Goal: Information Seeking & Learning: Learn about a topic

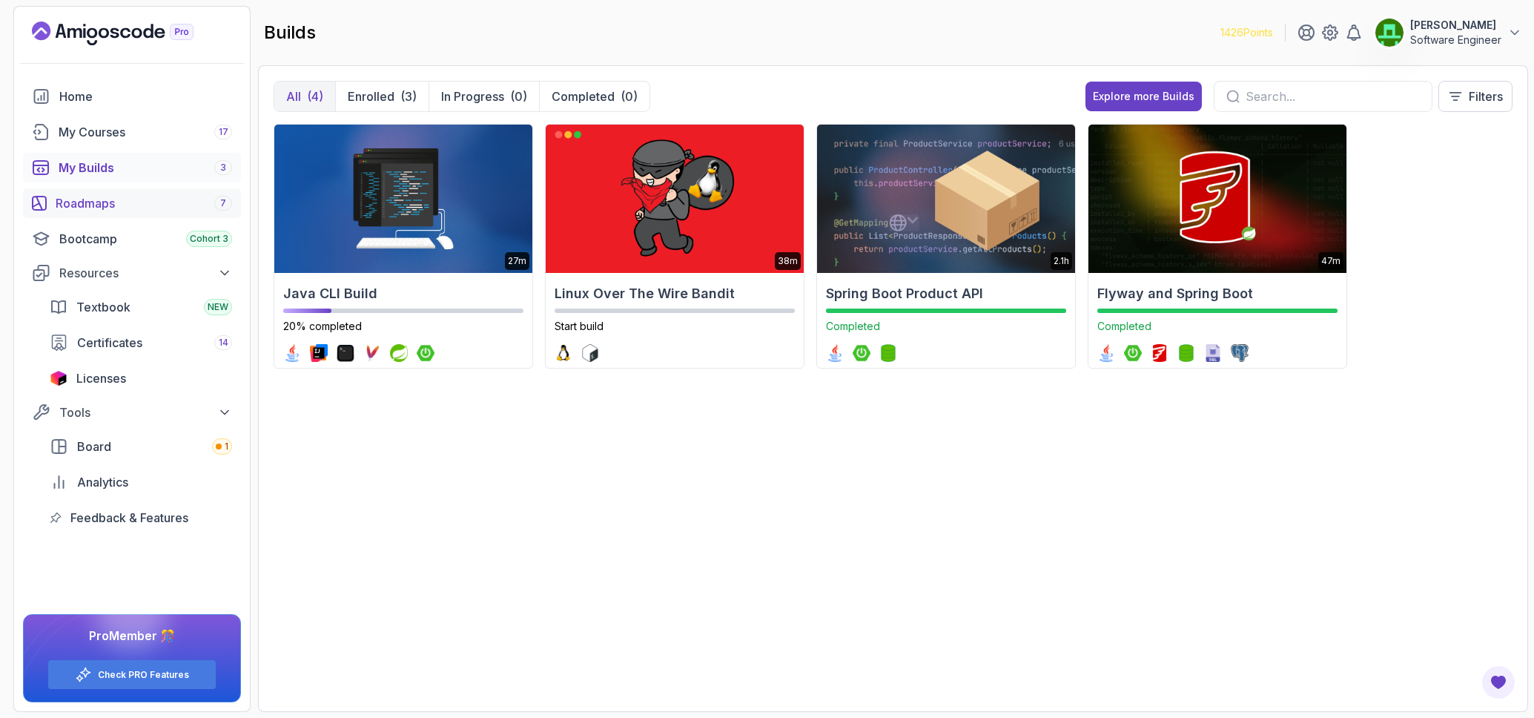
click at [102, 210] on div "Roadmaps 7" at bounding box center [144, 203] width 176 height 18
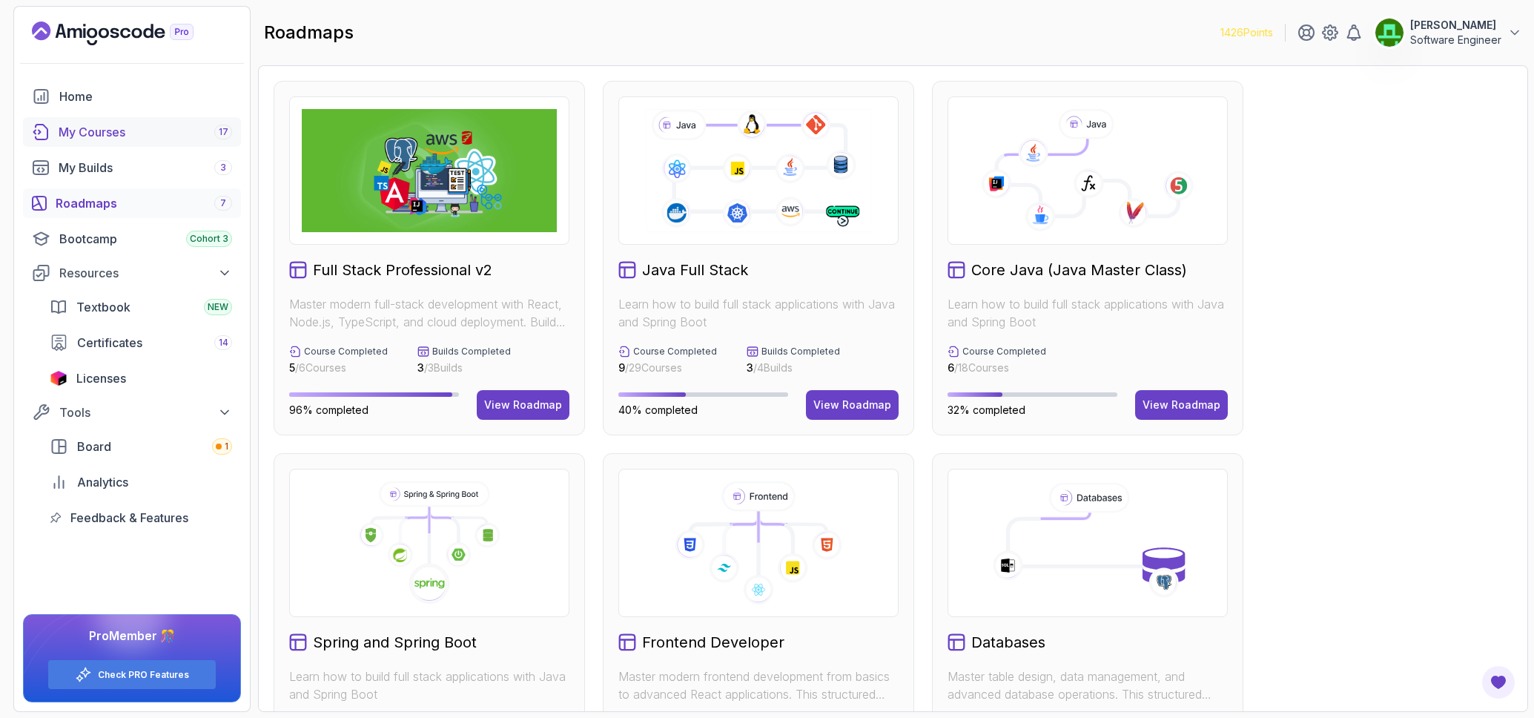
click at [99, 138] on div "My Courses 17" at bounding box center [145, 132] width 173 height 18
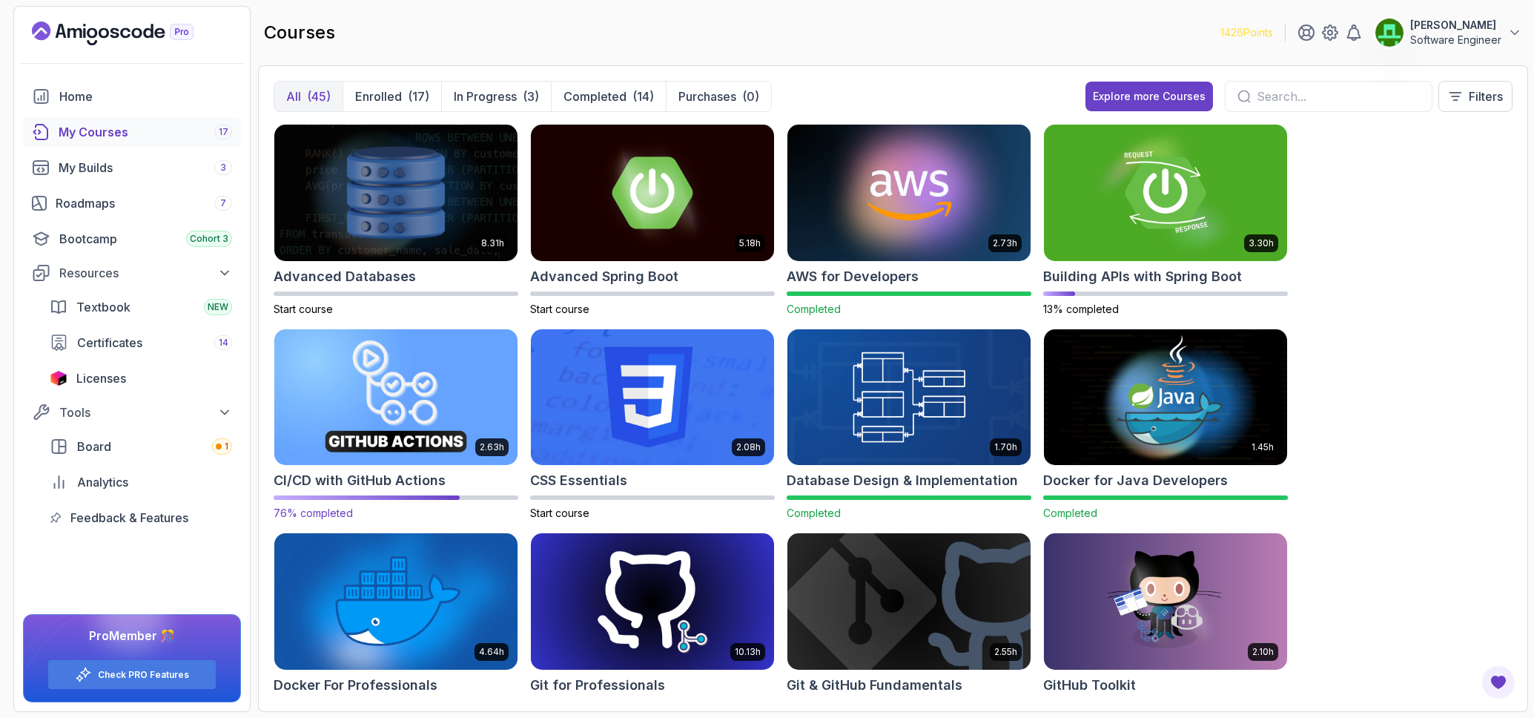
click at [456, 388] on img at bounding box center [395, 396] width 255 height 143
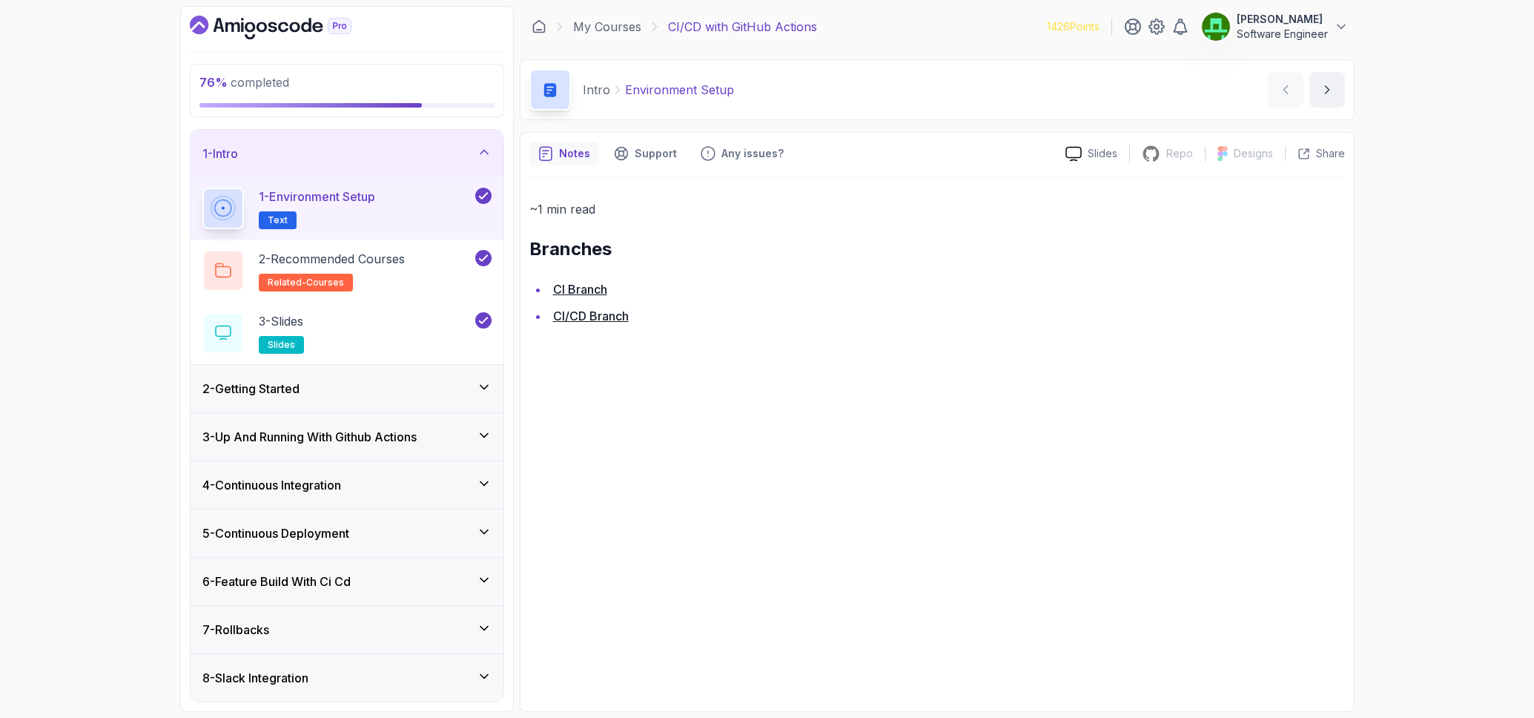
click at [391, 575] on div "6 - Feature Build With Ci Cd" at bounding box center [346, 581] width 289 height 18
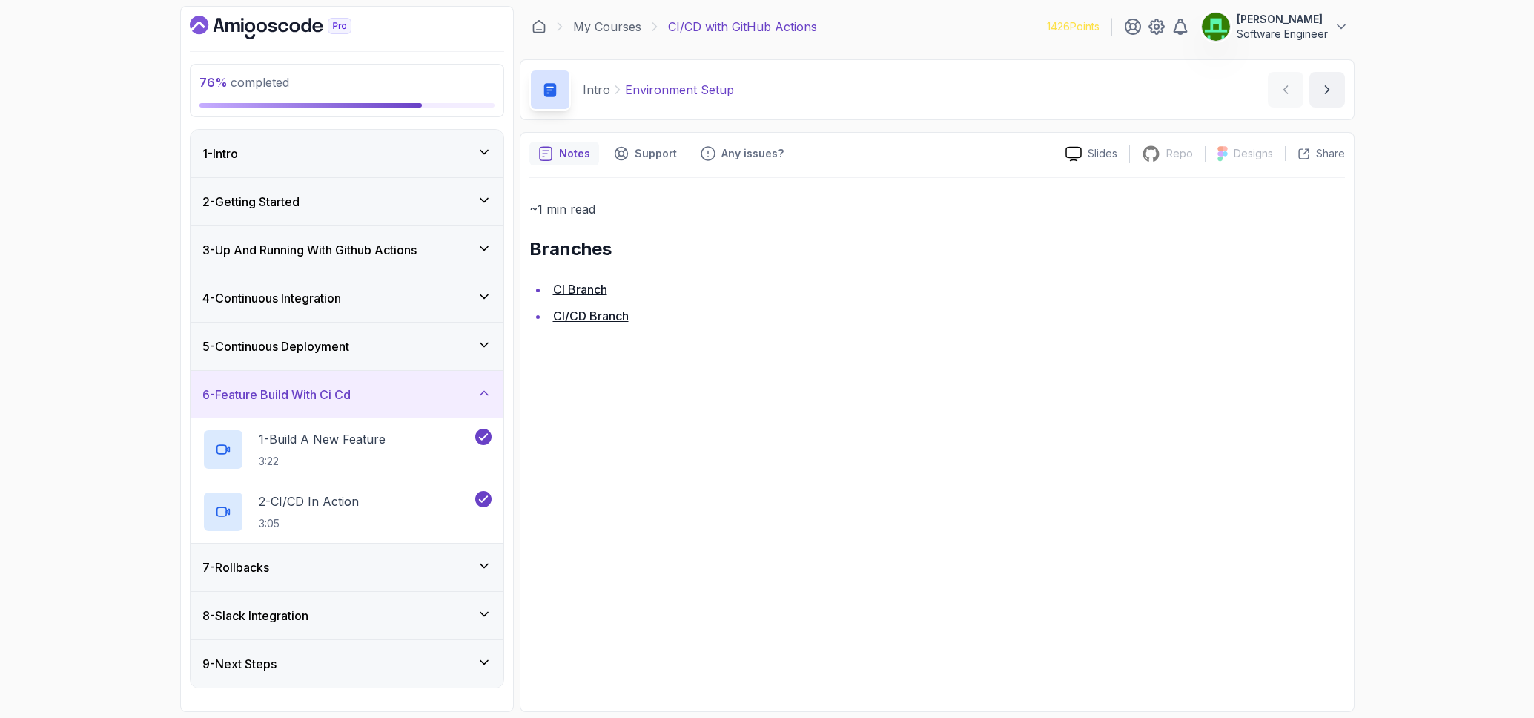
click at [393, 572] on div "7 - Rollbacks" at bounding box center [346, 567] width 289 height 18
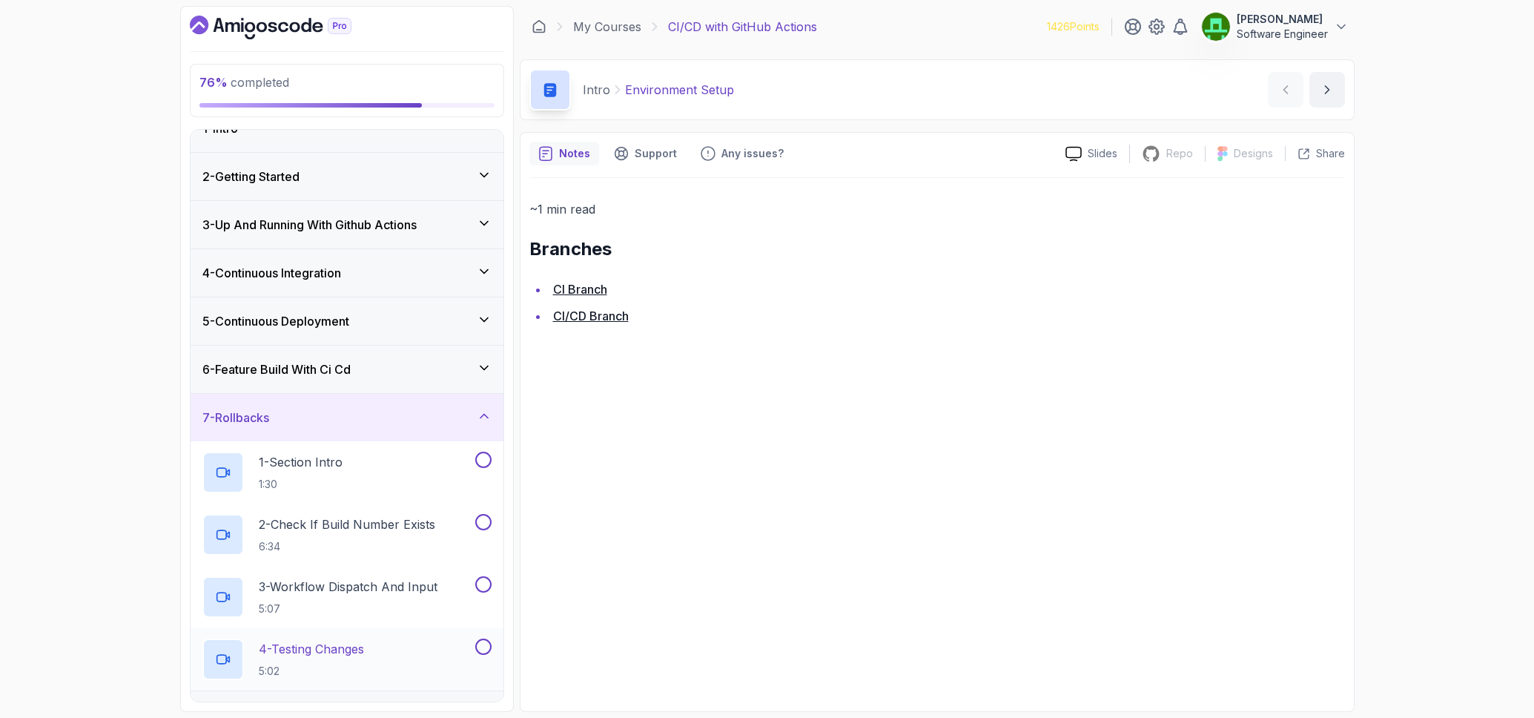
scroll to position [110, 0]
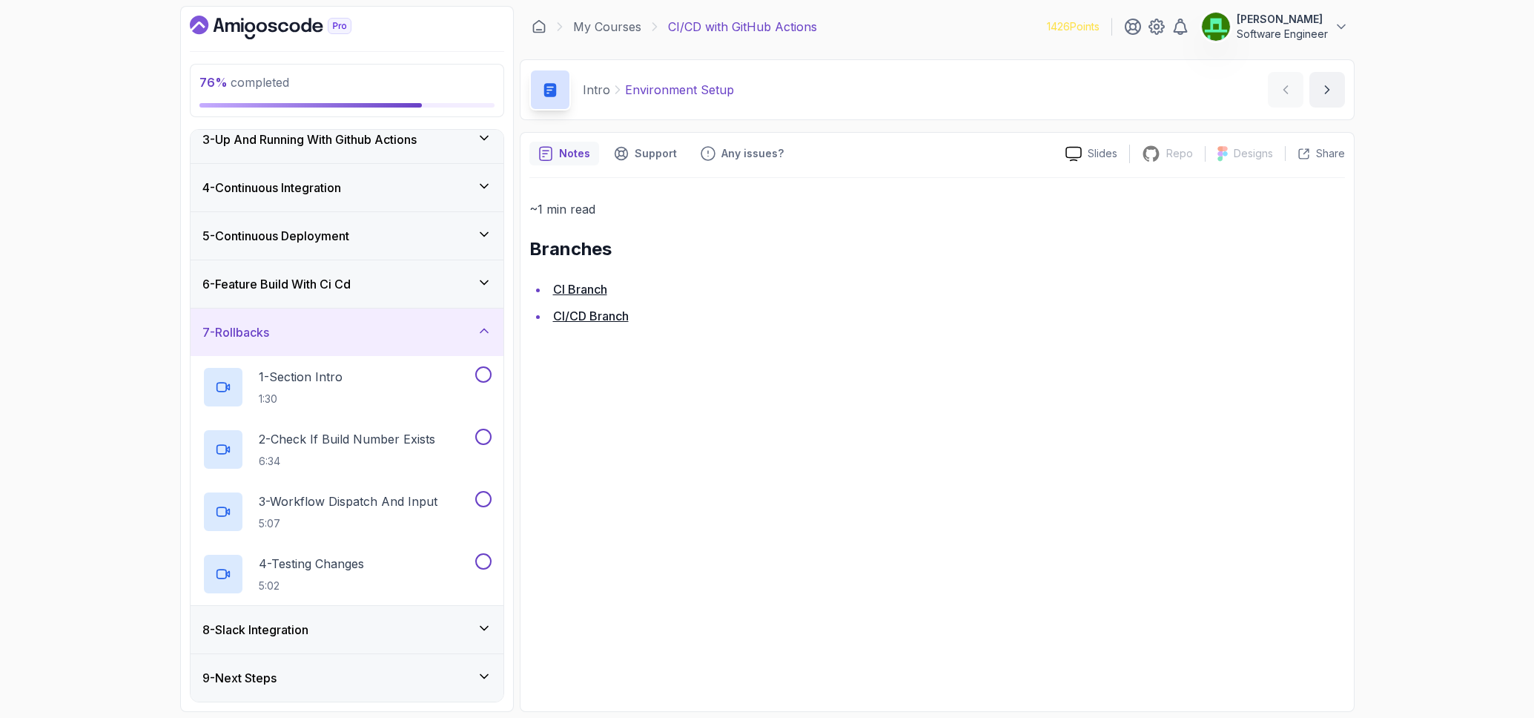
click at [363, 630] on div "8 - Slack Integration" at bounding box center [346, 629] width 289 height 18
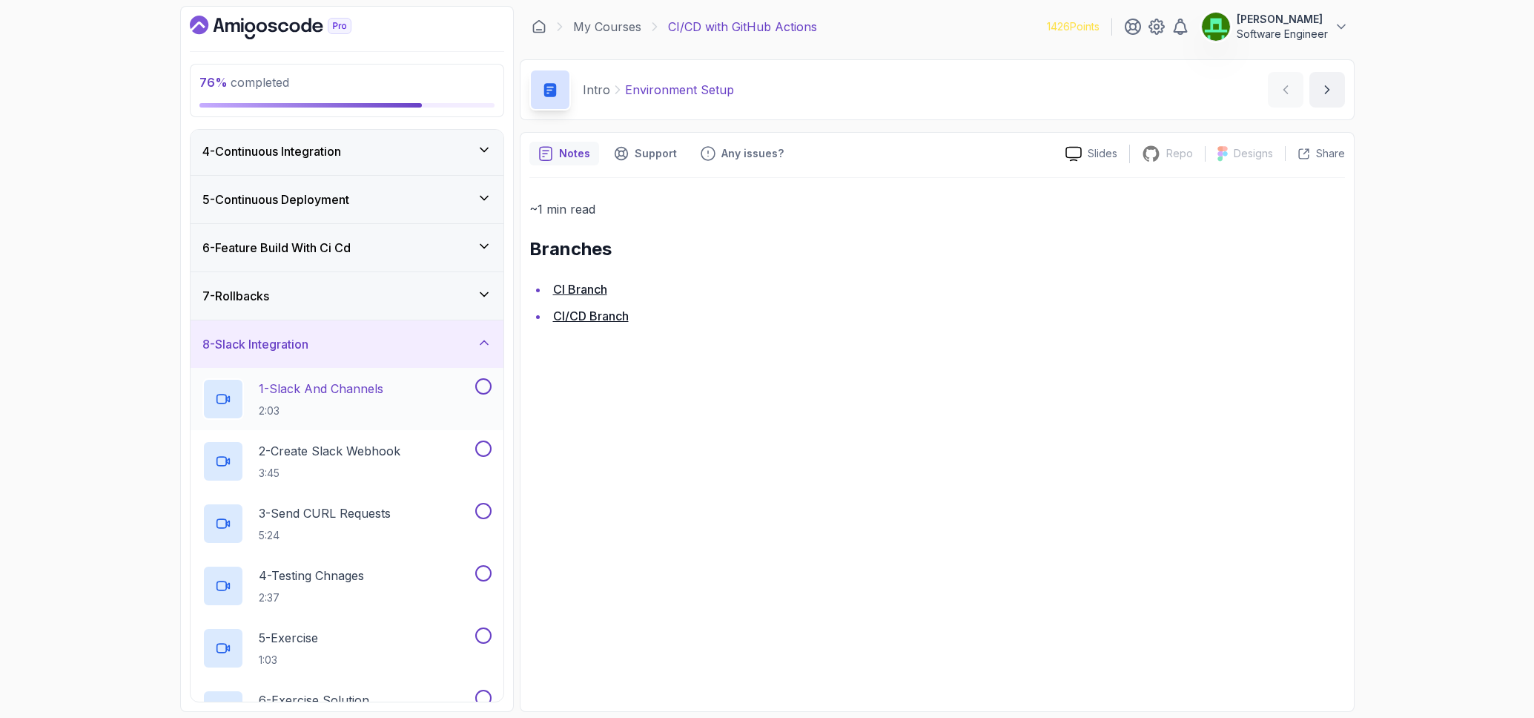
scroll to position [235, 0]
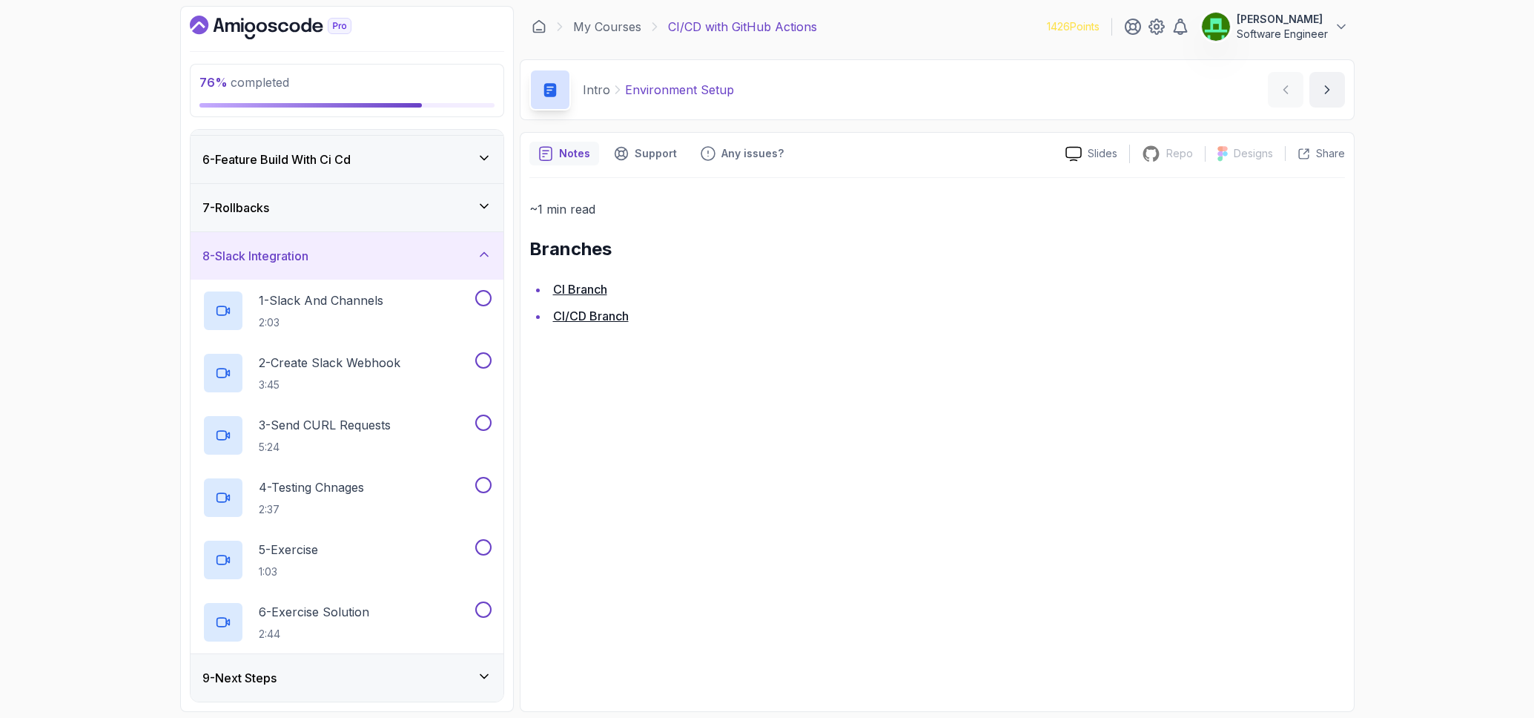
click at [376, 272] on div "8 - Slack Integration" at bounding box center [347, 255] width 313 height 47
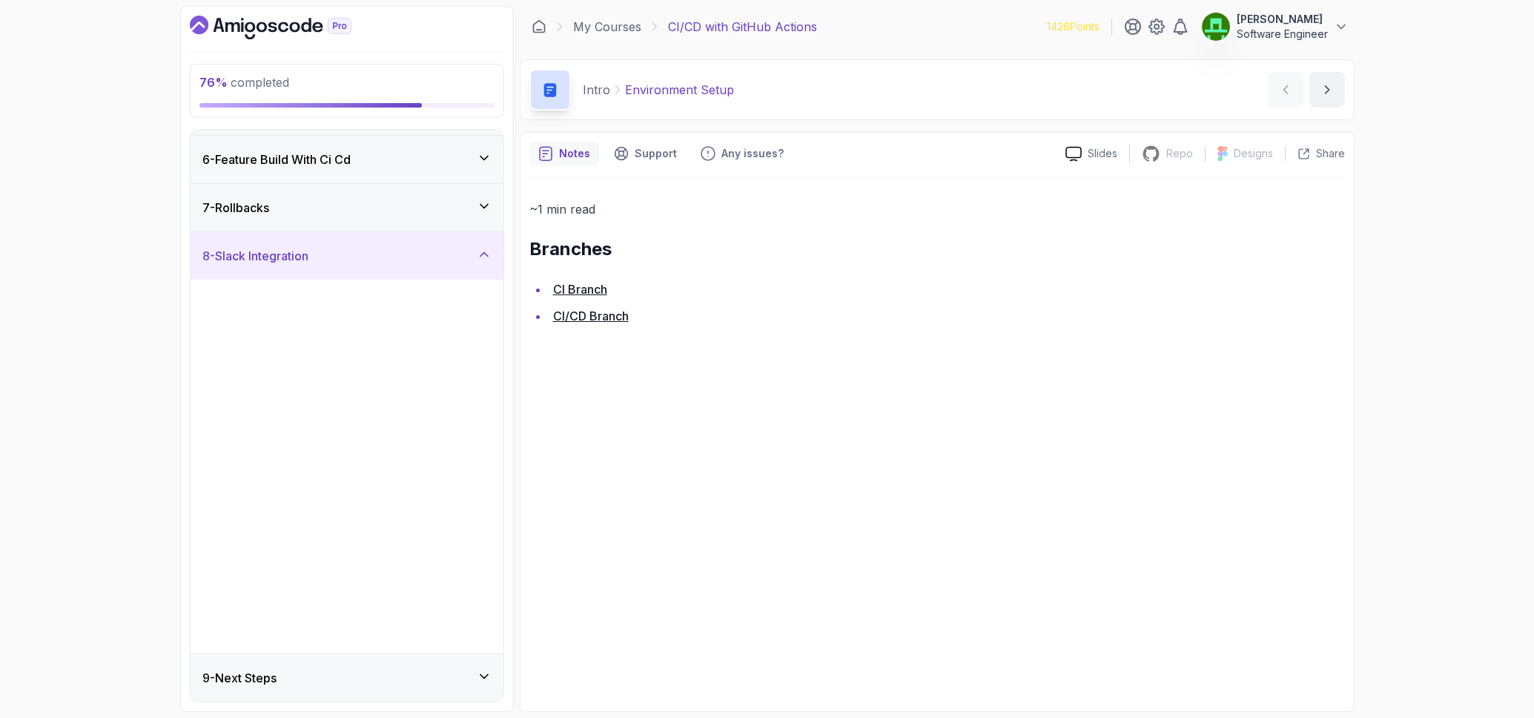
scroll to position [0, 0]
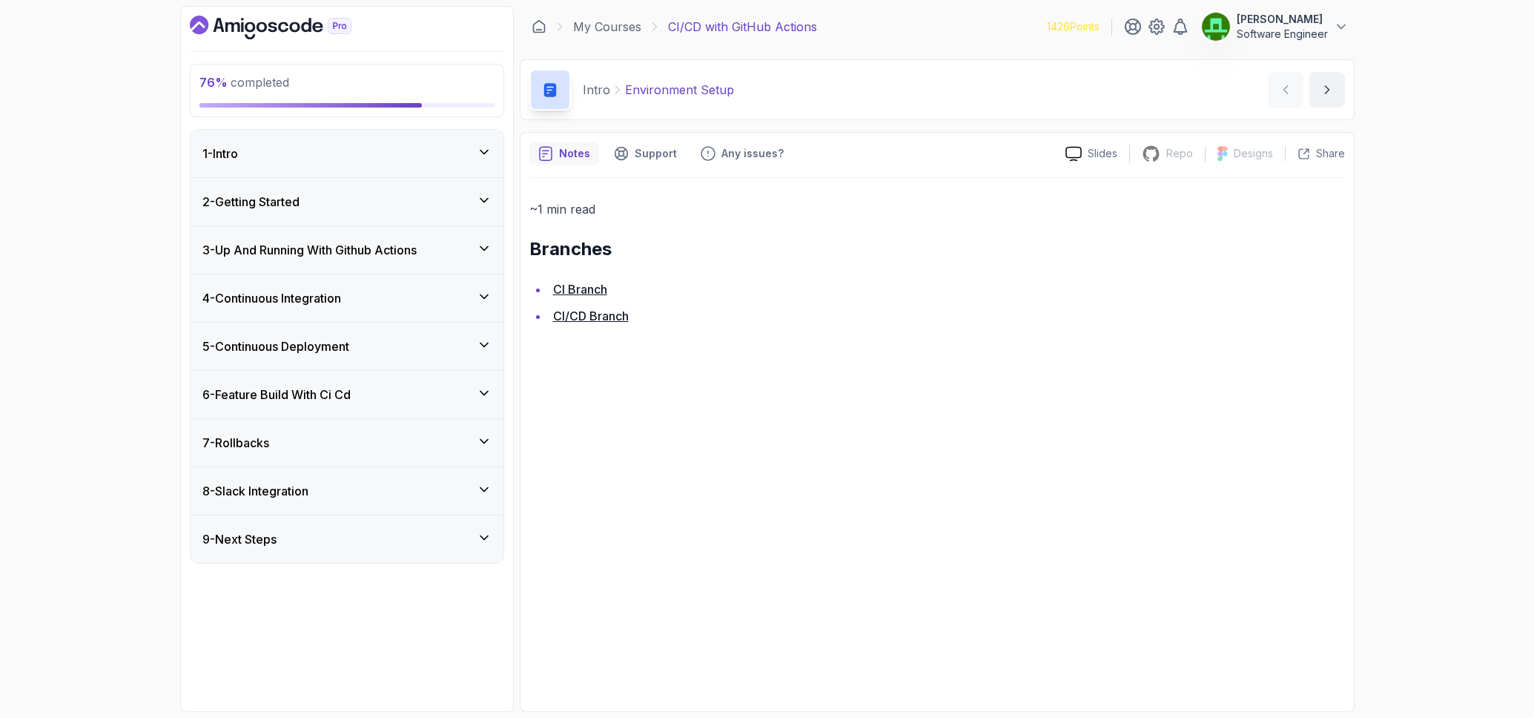
click at [379, 537] on div "9 - Next Steps" at bounding box center [346, 539] width 289 height 18
click at [363, 434] on div "7 - Rollbacks" at bounding box center [346, 443] width 289 height 18
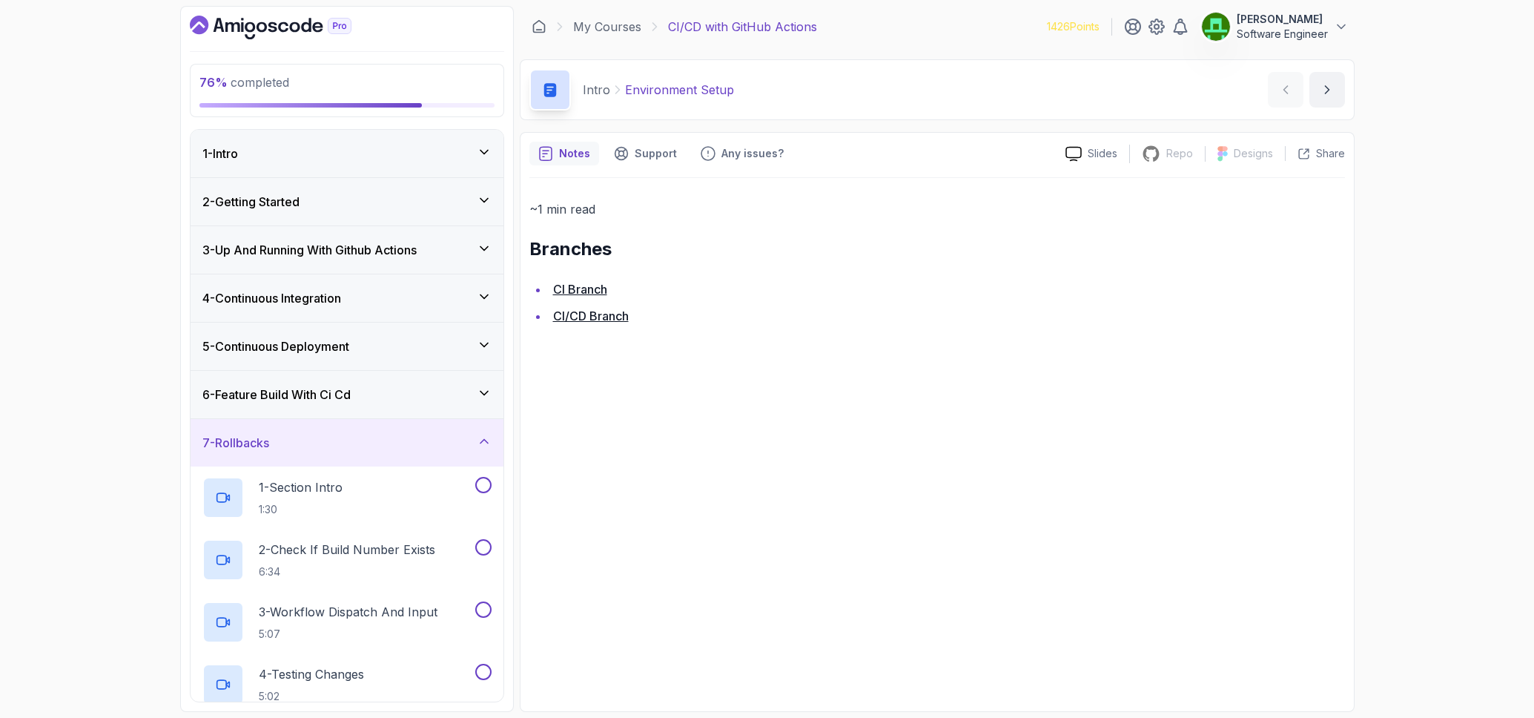
click at [358, 405] on div "6 - Feature Build With Ci Cd" at bounding box center [347, 394] width 313 height 47
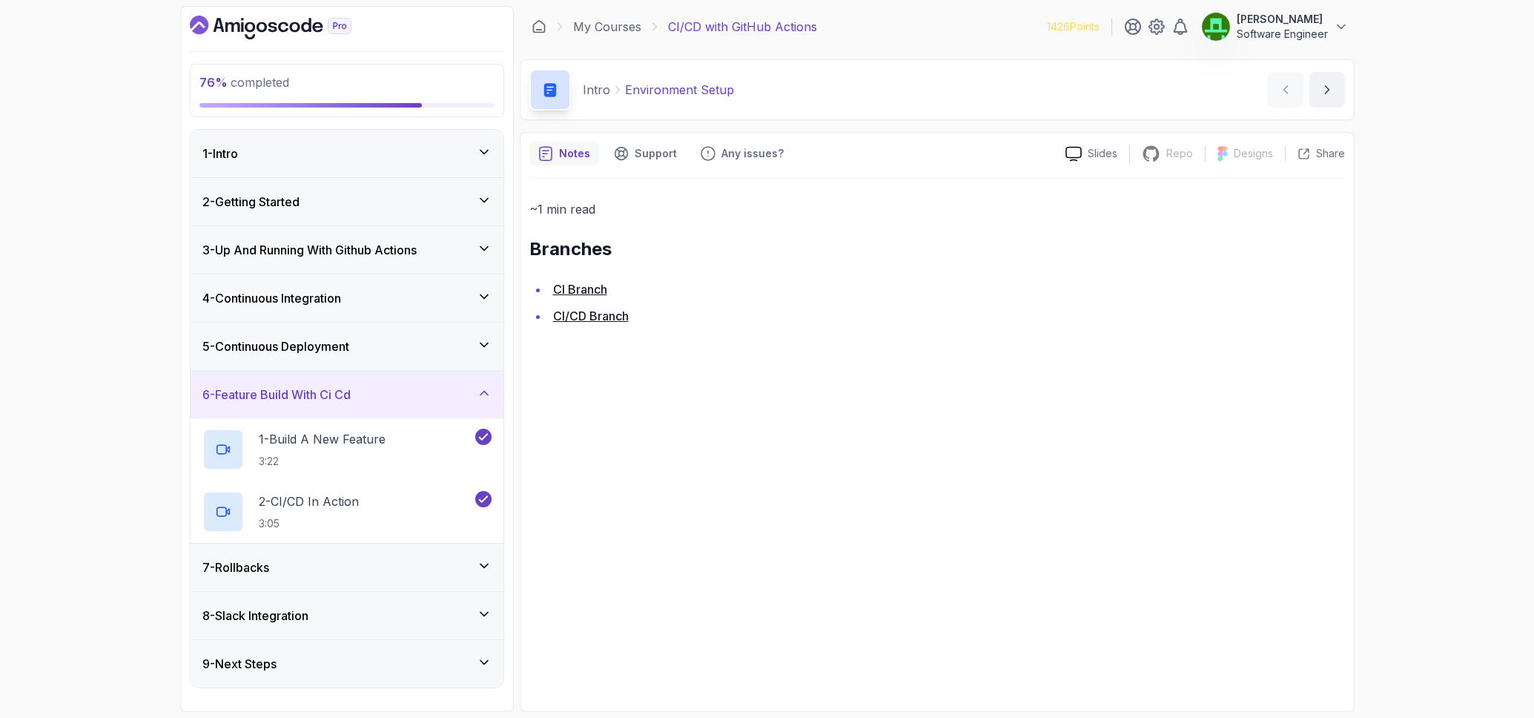
click at [328, 351] on h3 "5 - Continuous Deployment" at bounding box center [275, 346] width 147 height 18
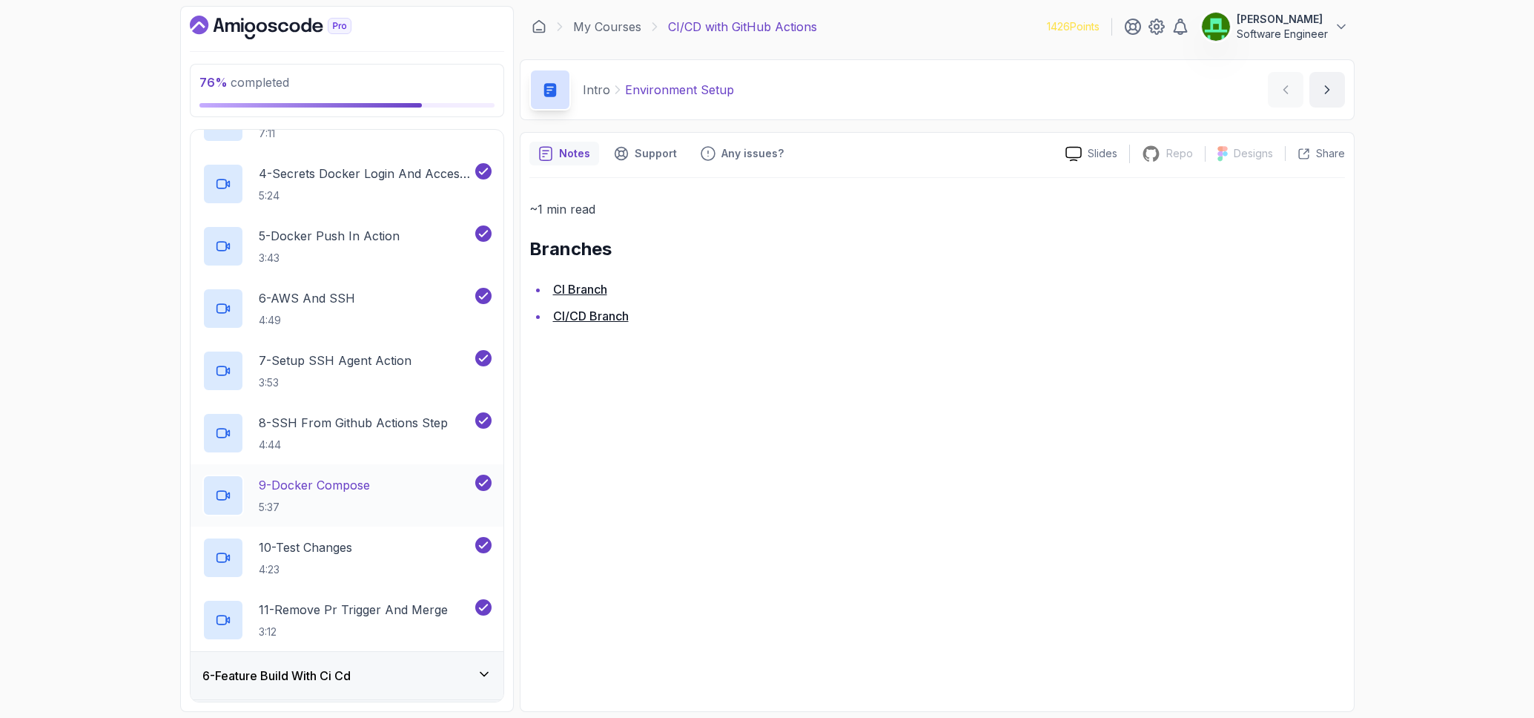
scroll to position [403, 0]
click at [623, 27] on link "My Courses" at bounding box center [607, 27] width 68 height 18
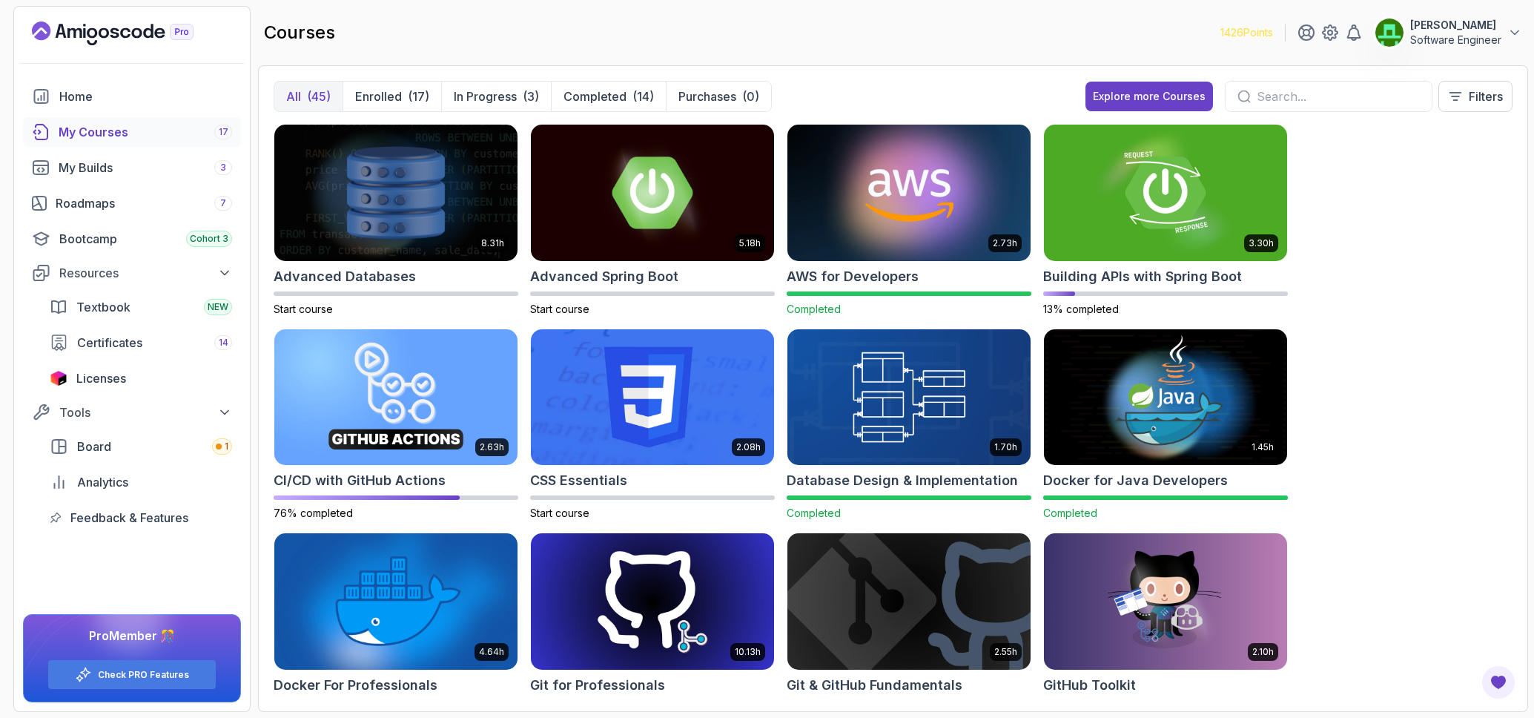
click at [911, 197] on img at bounding box center [908, 192] width 255 height 143
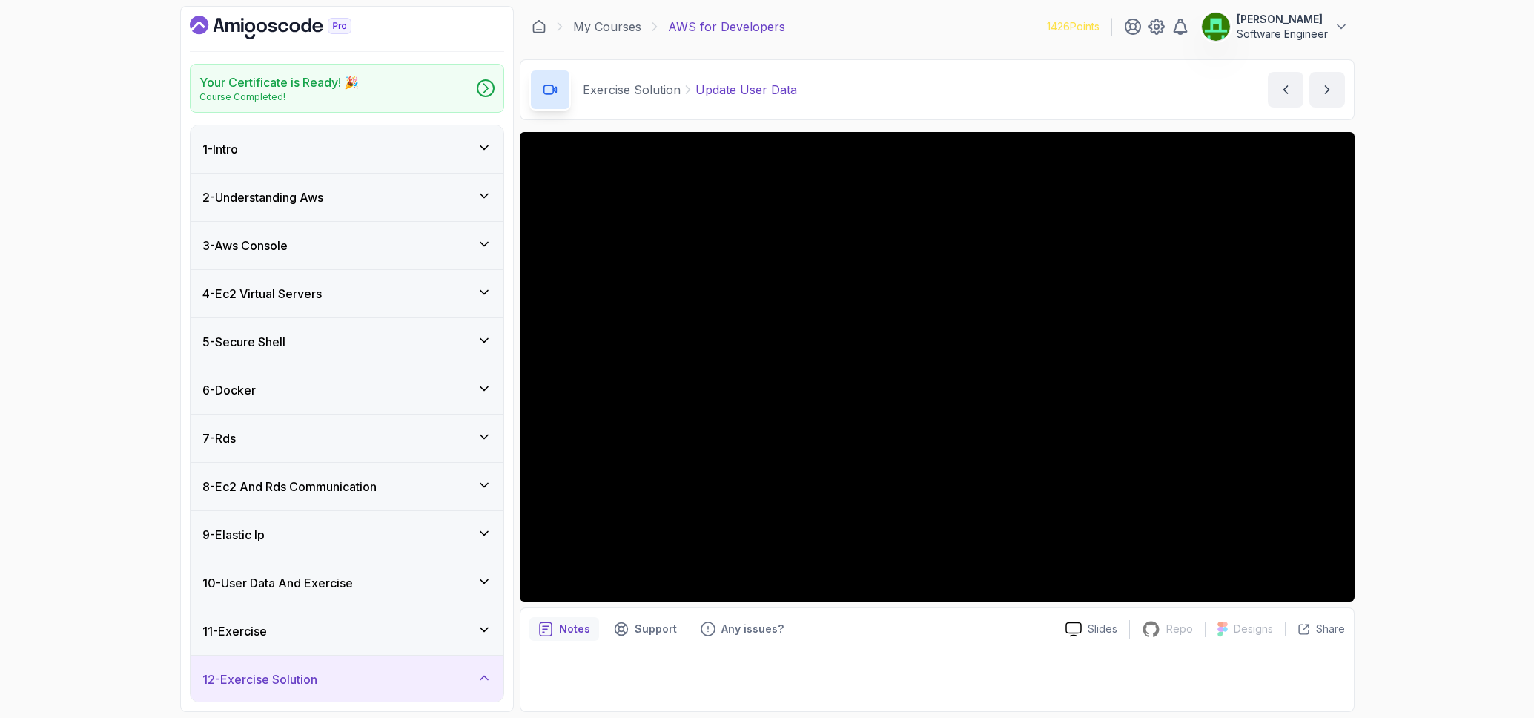
click at [301, 429] on div "7 - Rds" at bounding box center [346, 438] width 289 height 18
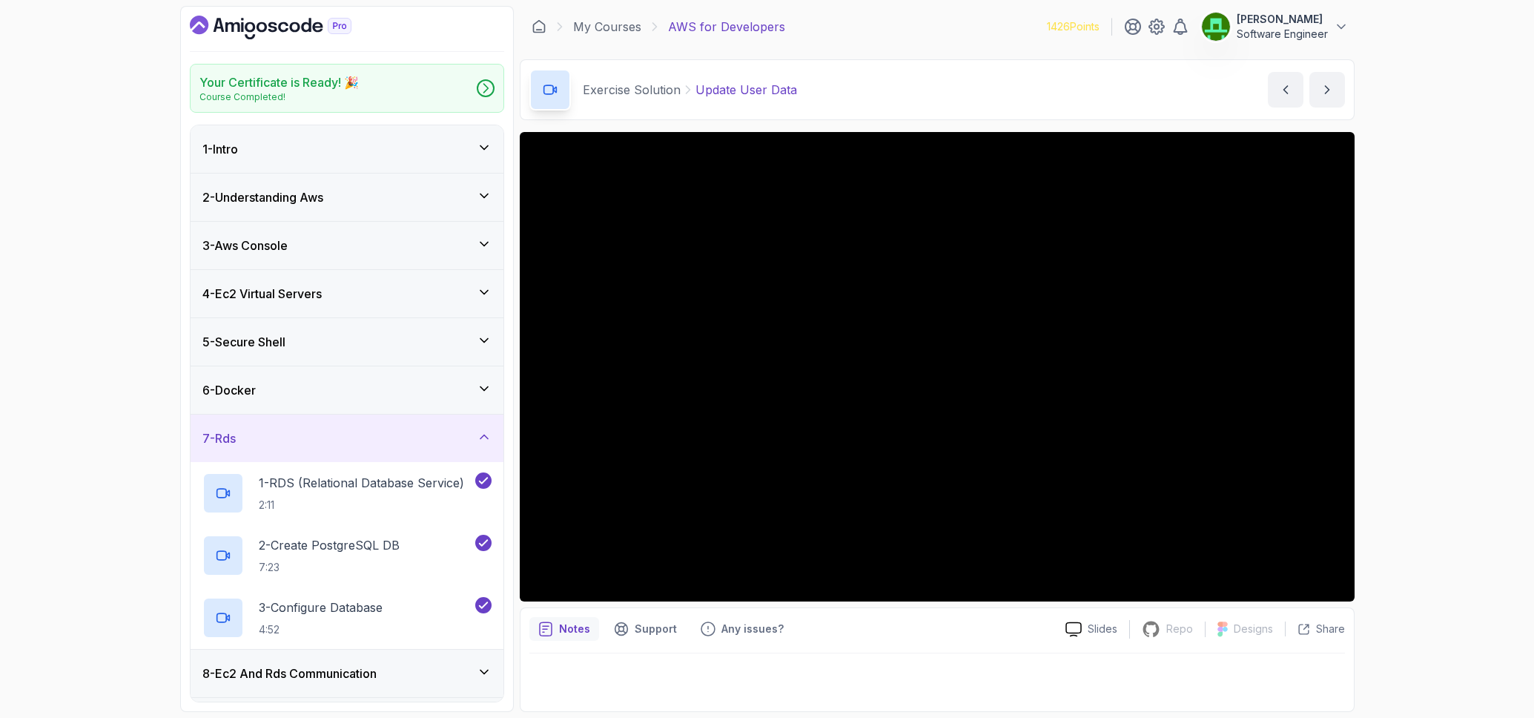
click at [377, 665] on h3 "8 - Ec2 And Rds Communication" at bounding box center [289, 673] width 174 height 18
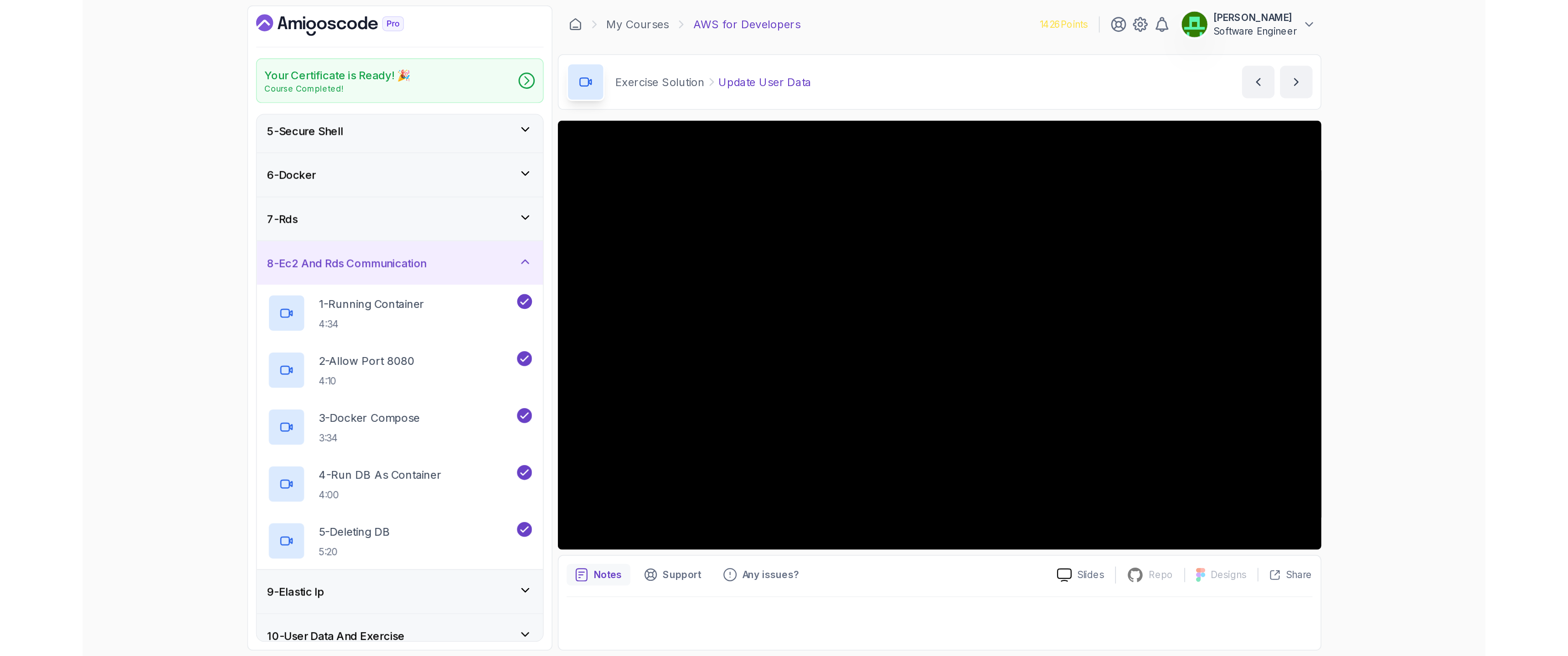
scroll to position [121, 0]
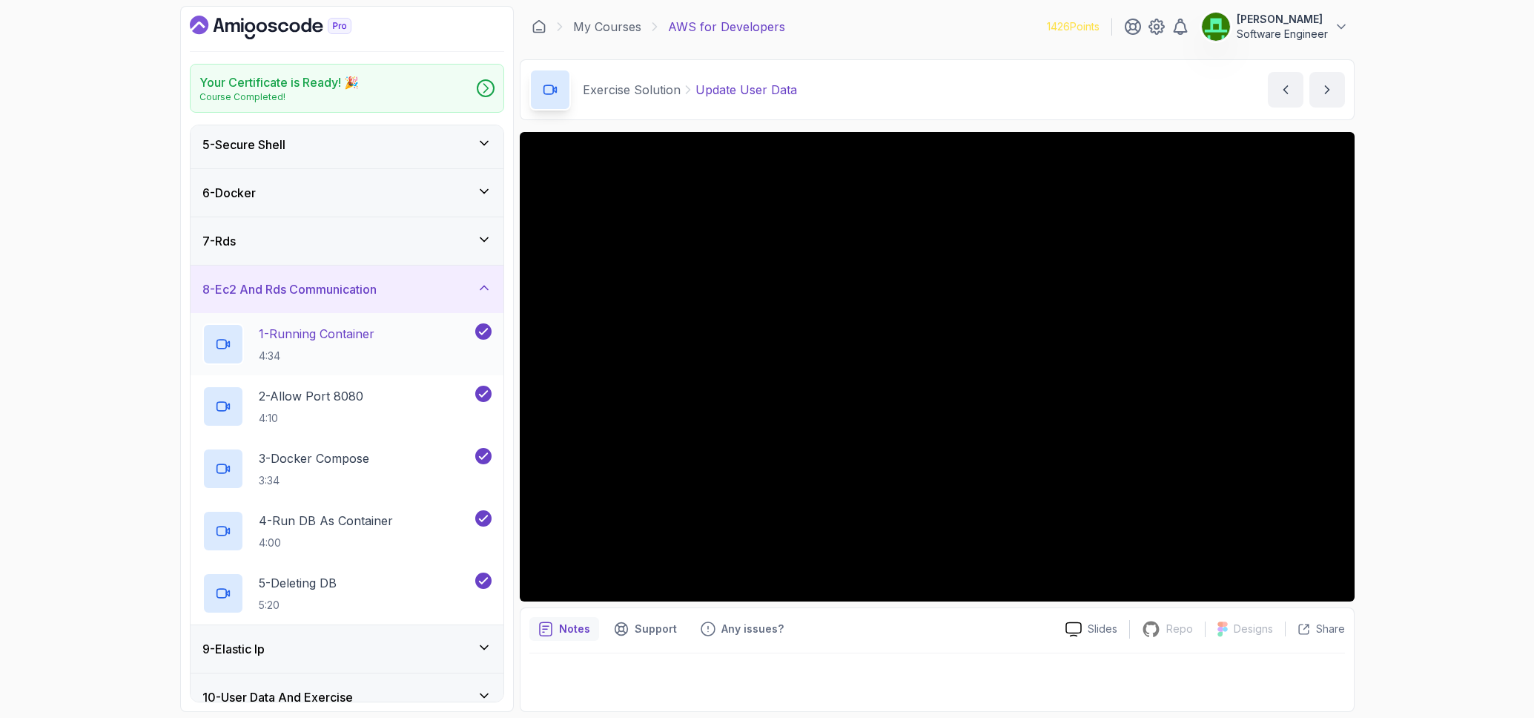
click at [317, 332] on p "1 - Running Container" at bounding box center [317, 334] width 116 height 18
click at [372, 251] on div "7 - Rds" at bounding box center [347, 240] width 313 height 47
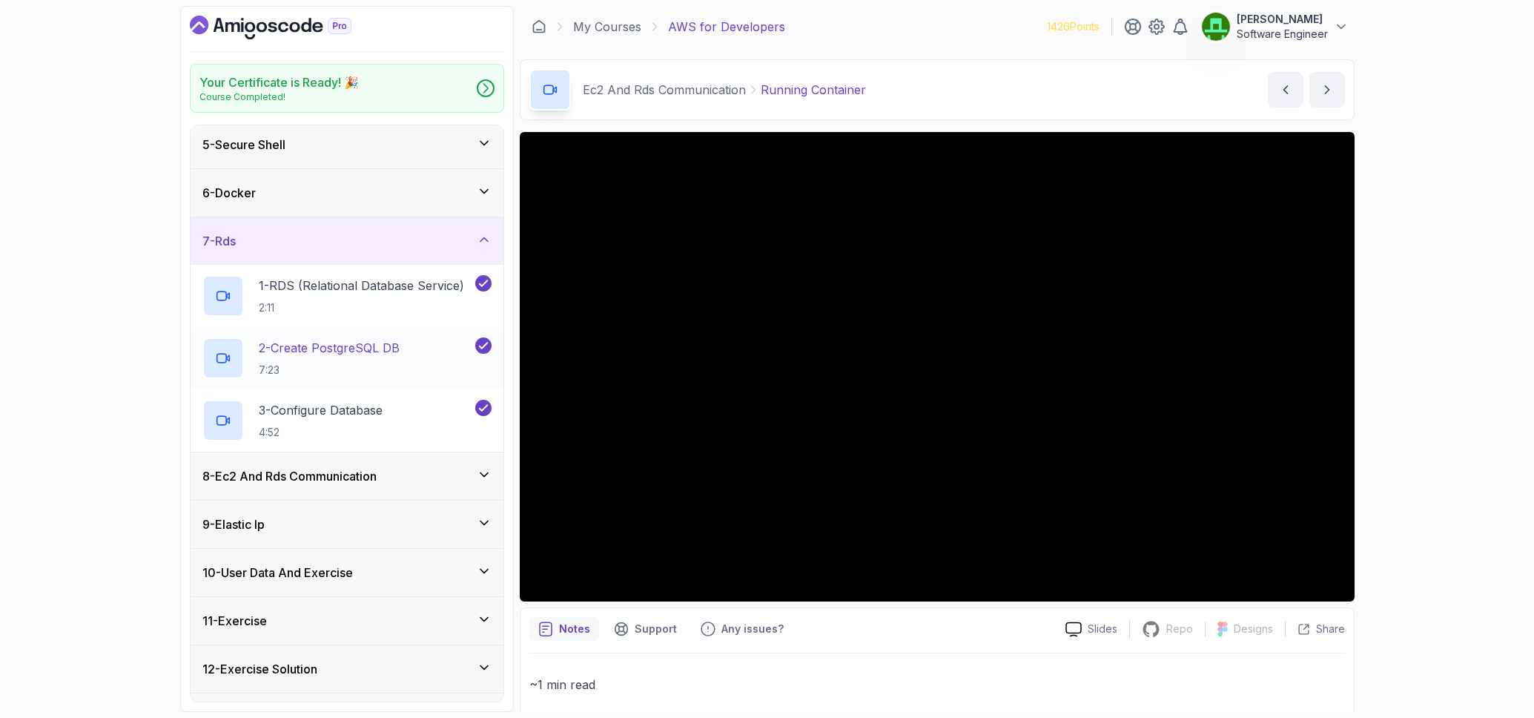
click at [295, 353] on p "2 - Create PostgreSQL DB" at bounding box center [329, 348] width 141 height 18
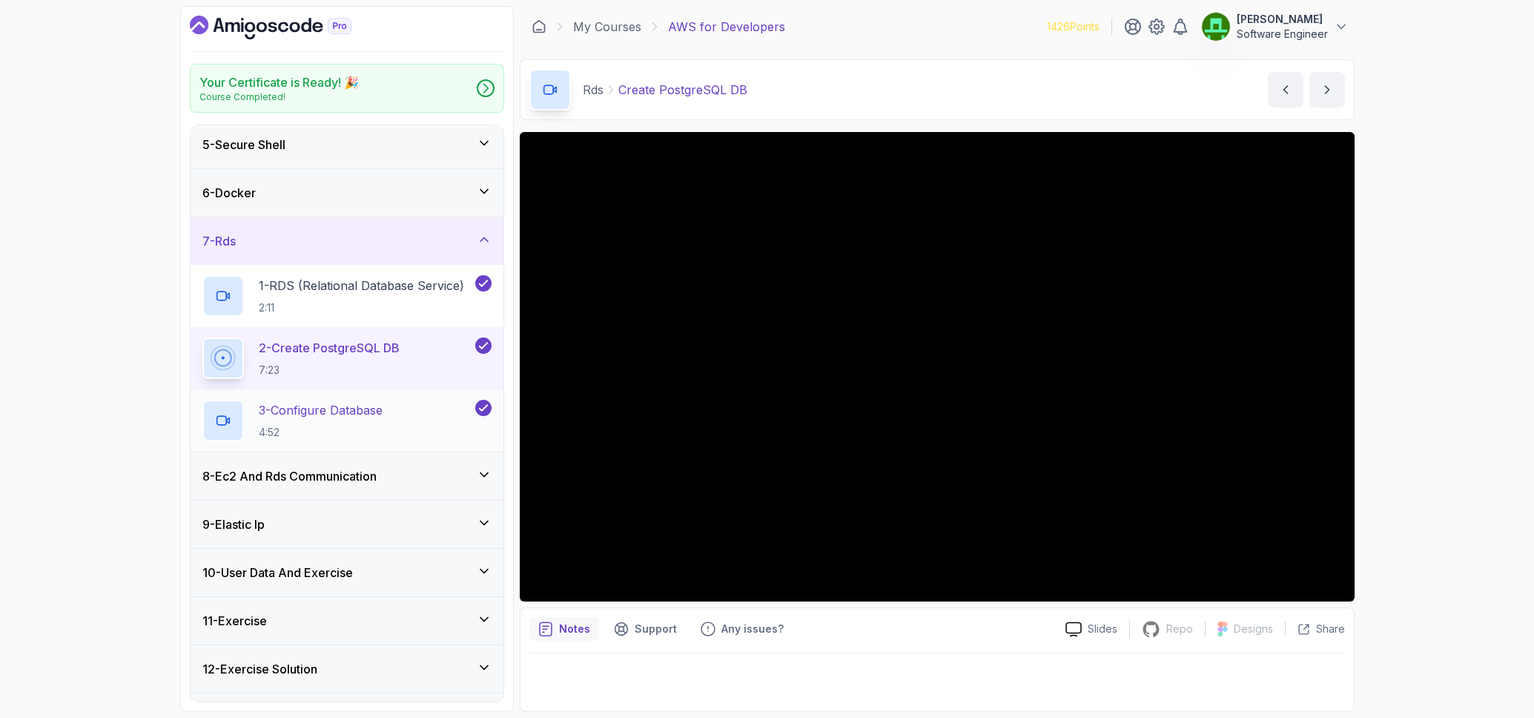
click at [360, 426] on p "4:52" at bounding box center [321, 432] width 124 height 15
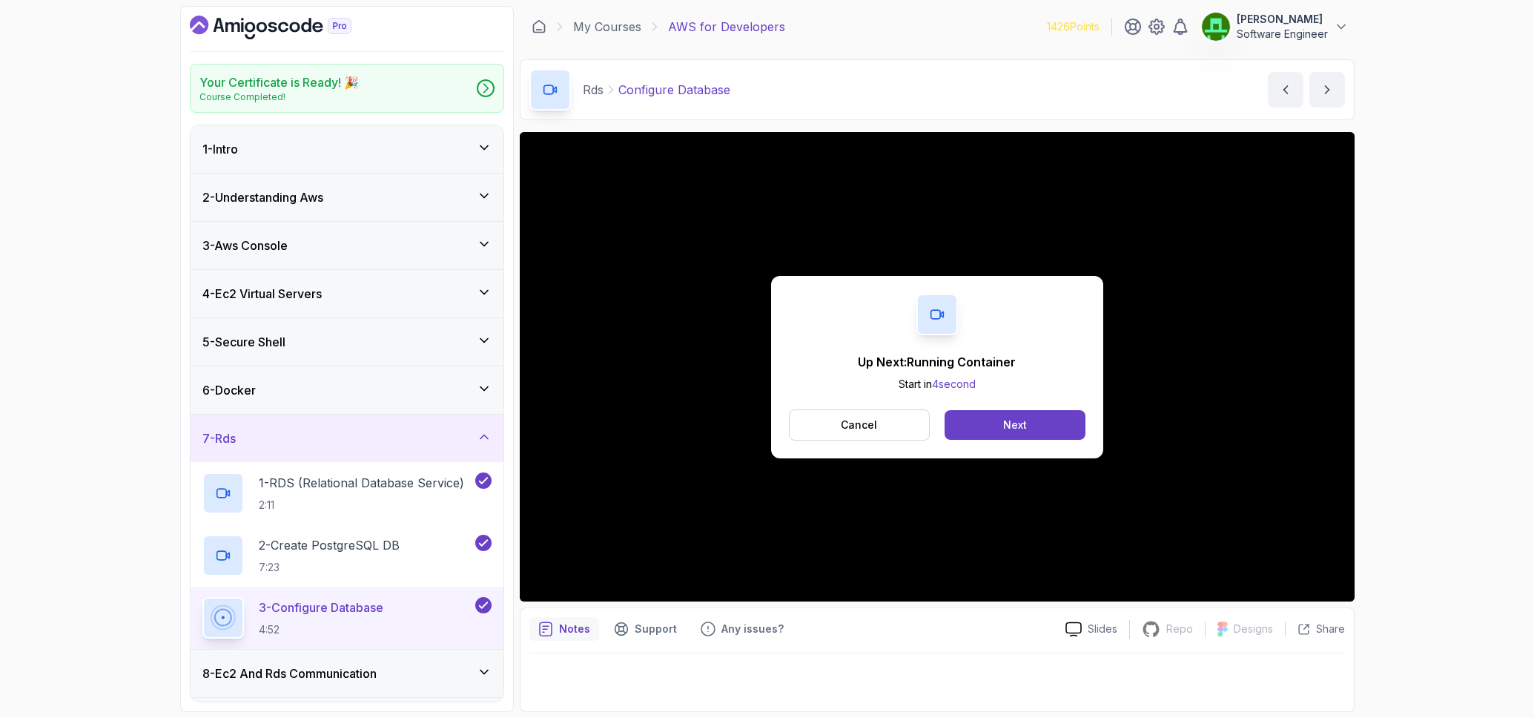
click at [389, 664] on div "8 - Ec2 And Rds Communication" at bounding box center [346, 673] width 289 height 18
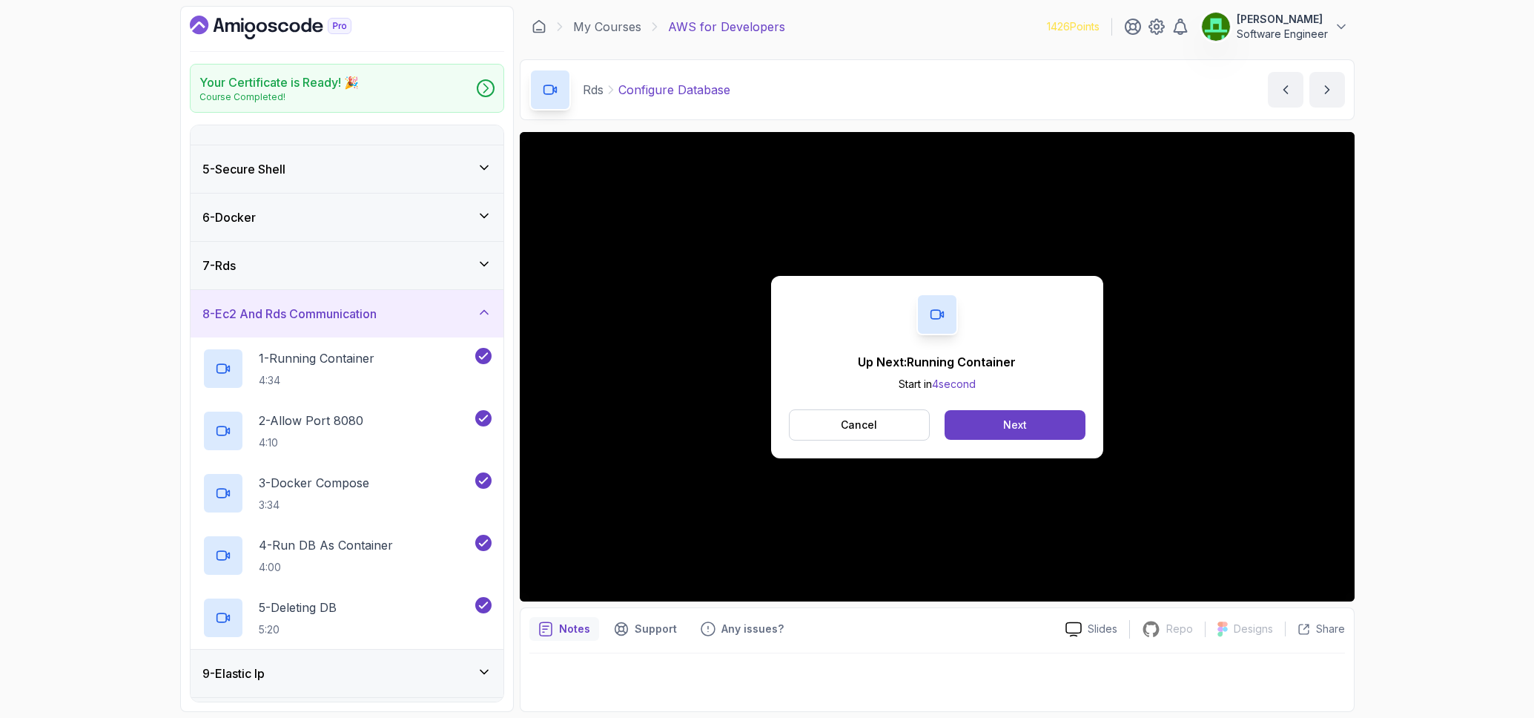
scroll to position [175, 0]
click at [1009, 424] on div "Next" at bounding box center [1015, 424] width 24 height 15
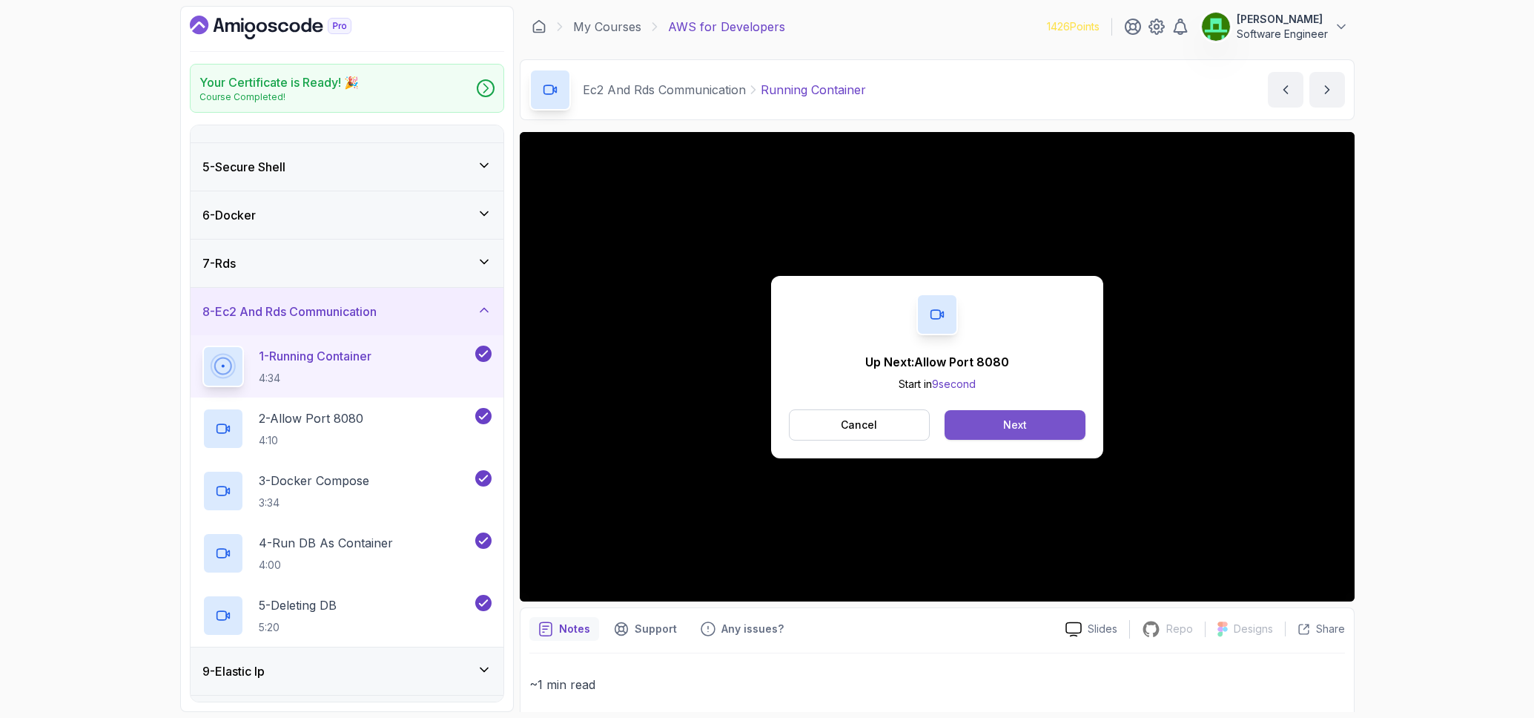
click at [1022, 421] on div "Next" at bounding box center [1015, 424] width 24 height 15
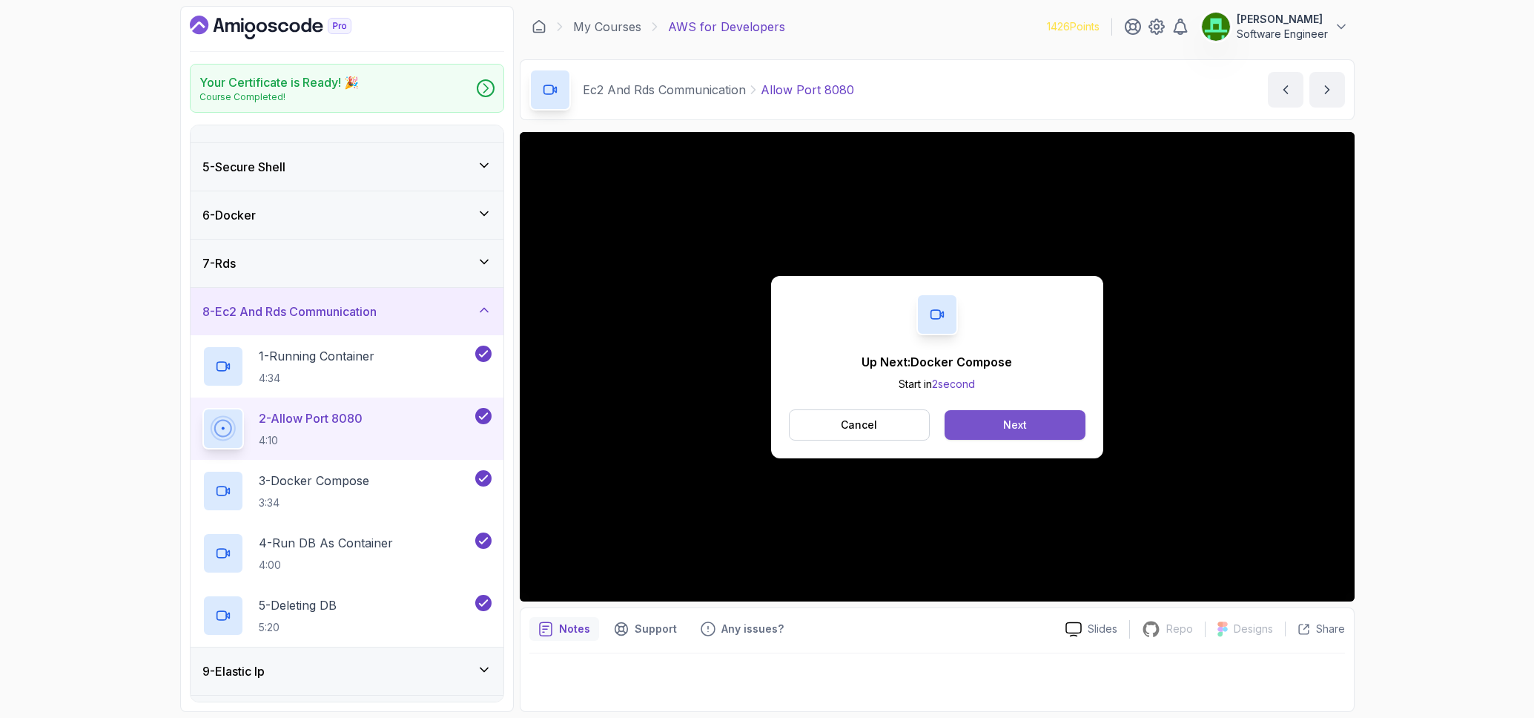
click at [1036, 422] on button "Next" at bounding box center [1014, 425] width 140 height 30
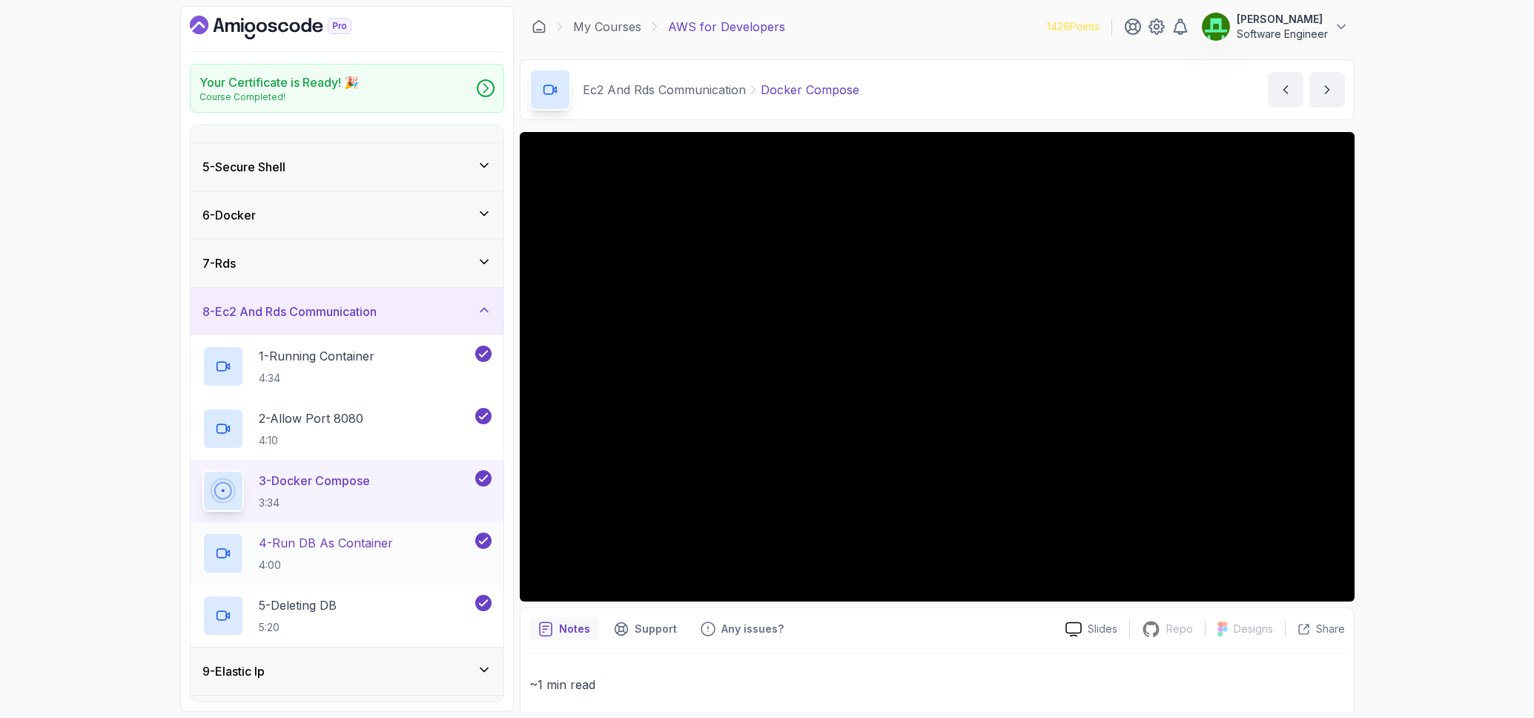
click at [324, 552] on h2 "4 - Run DB As Container 4:00" at bounding box center [326, 553] width 134 height 39
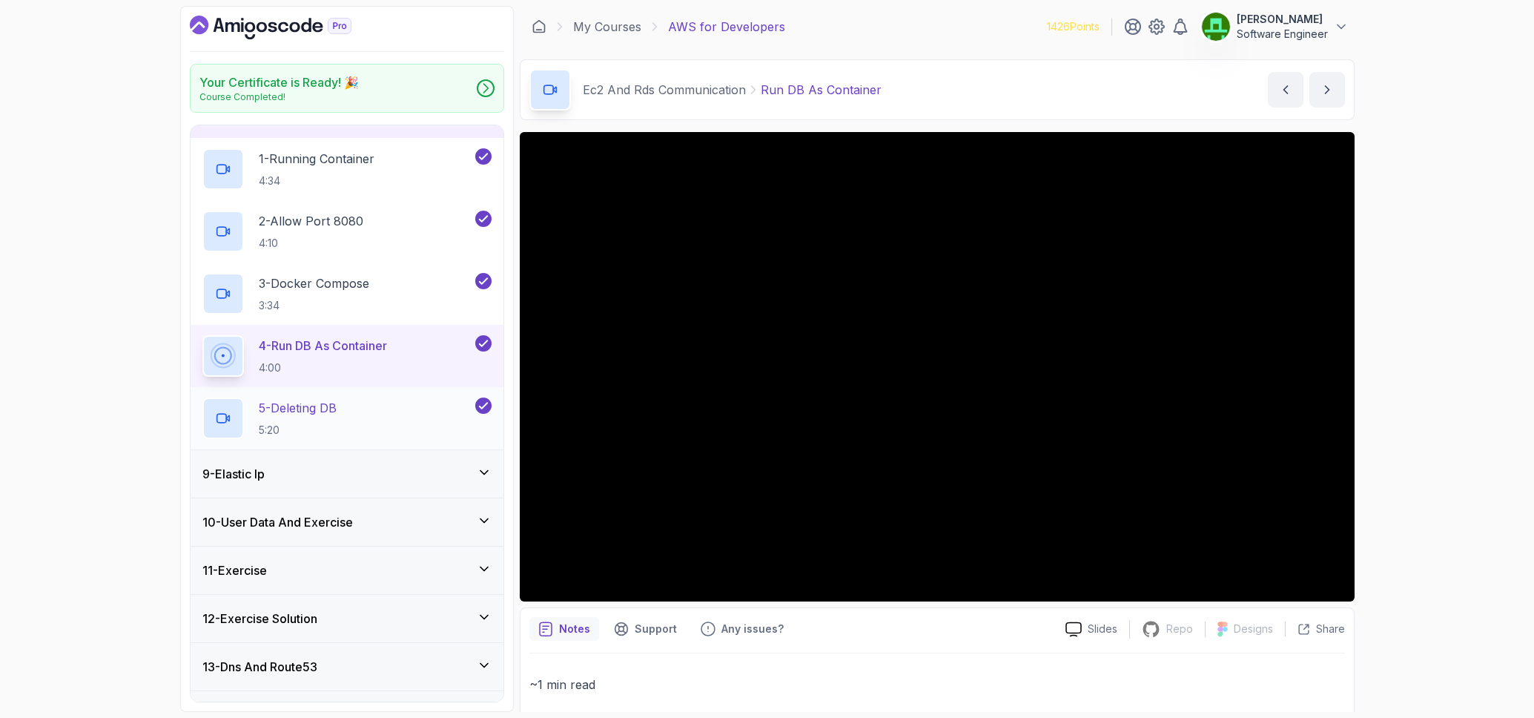
scroll to position [409, 0]
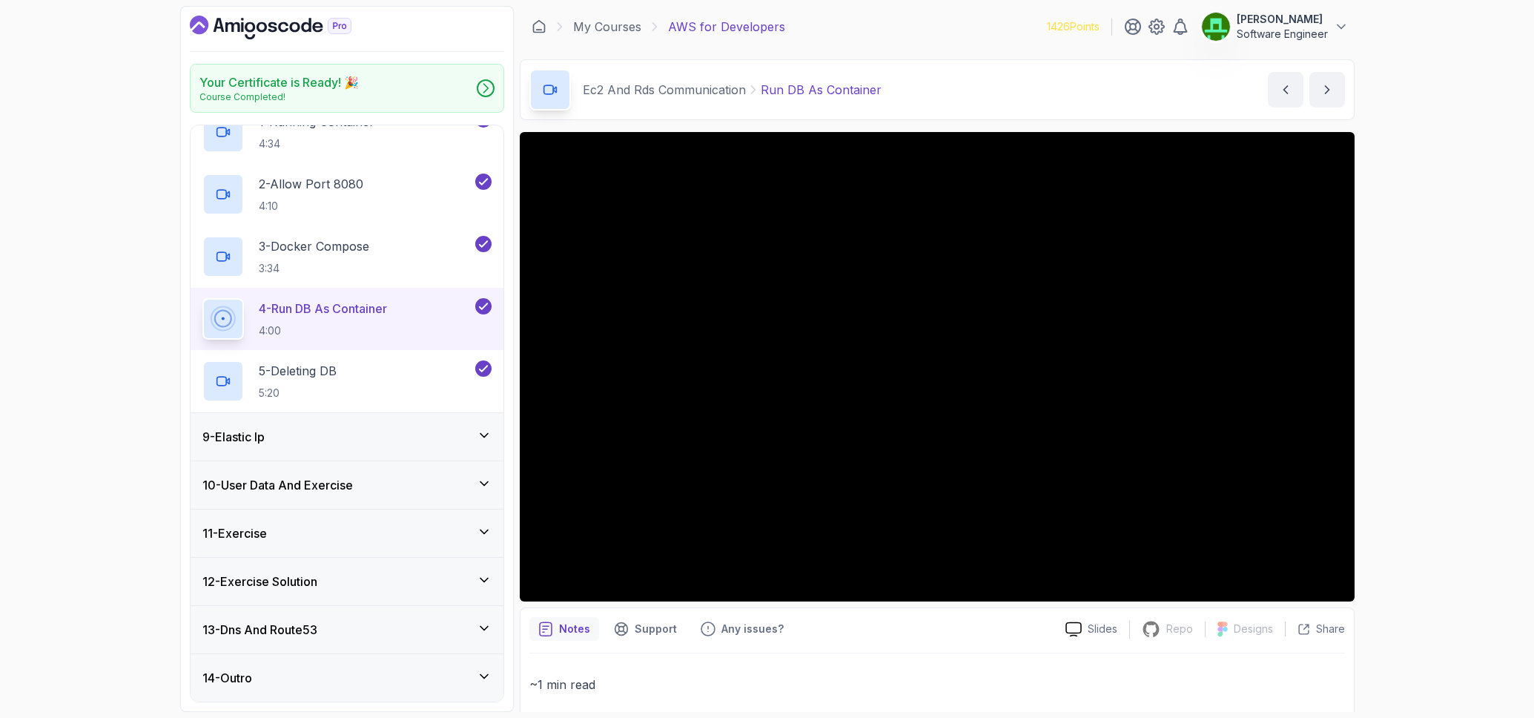
click at [423, 476] on div "10 - User Data And Exercise" at bounding box center [346, 485] width 289 height 18
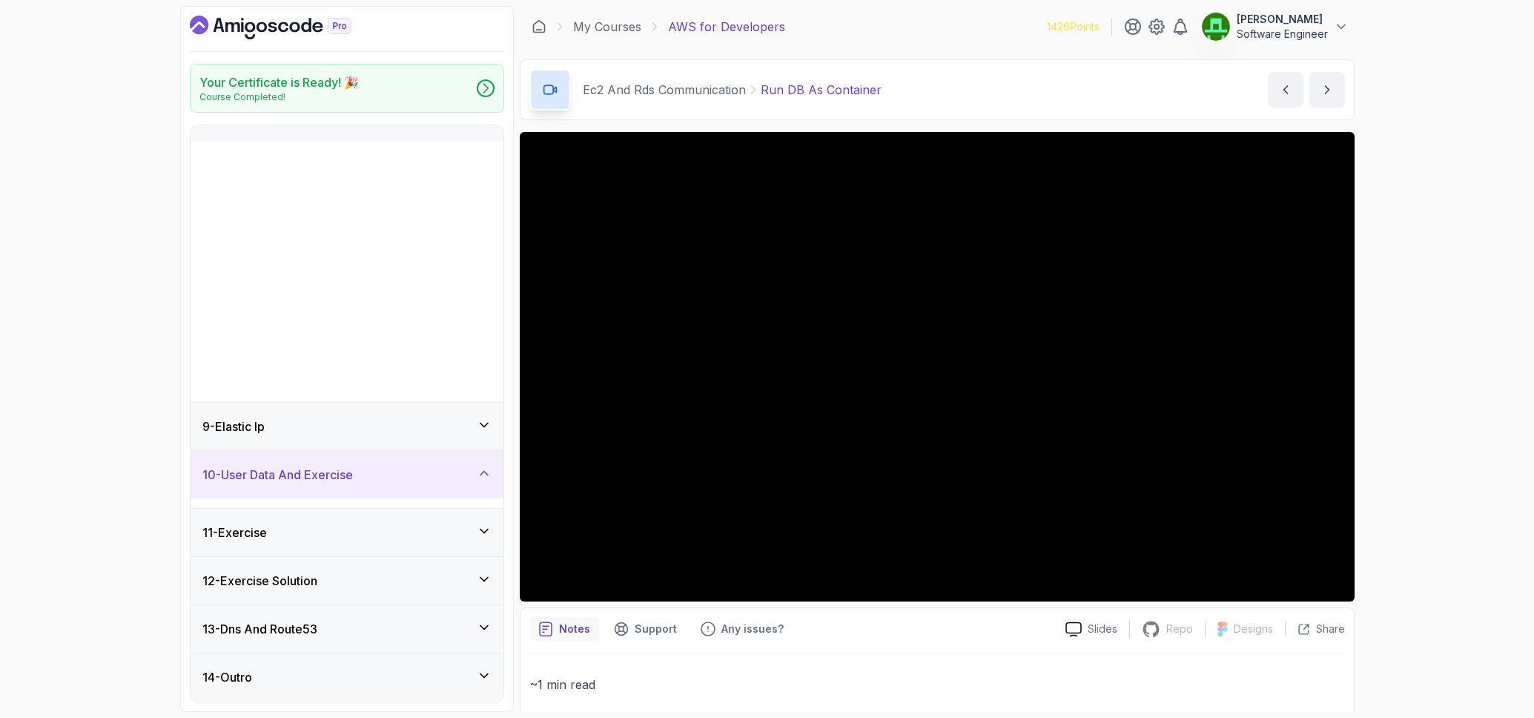
scroll to position [98, 0]
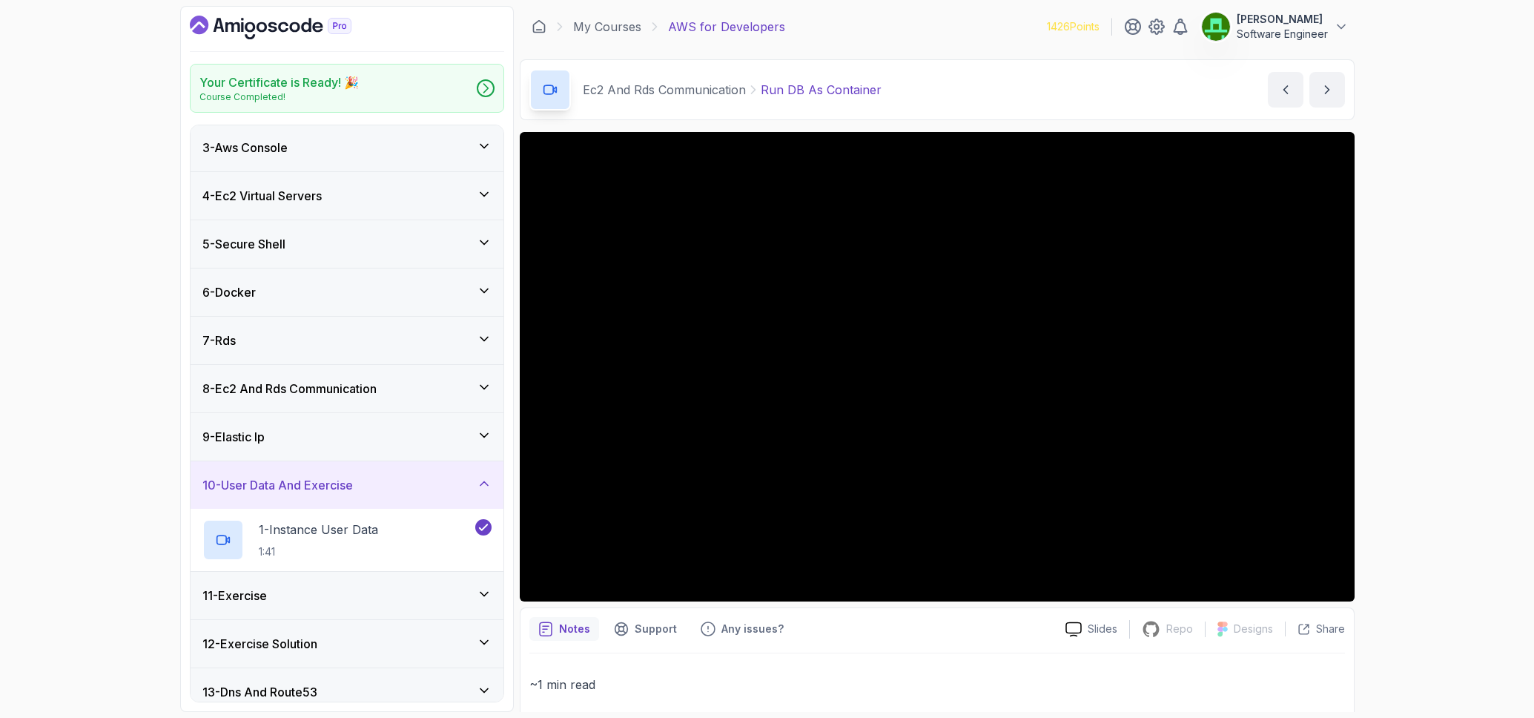
click at [425, 488] on div "10 - User Data And Exercise" at bounding box center [346, 485] width 289 height 18
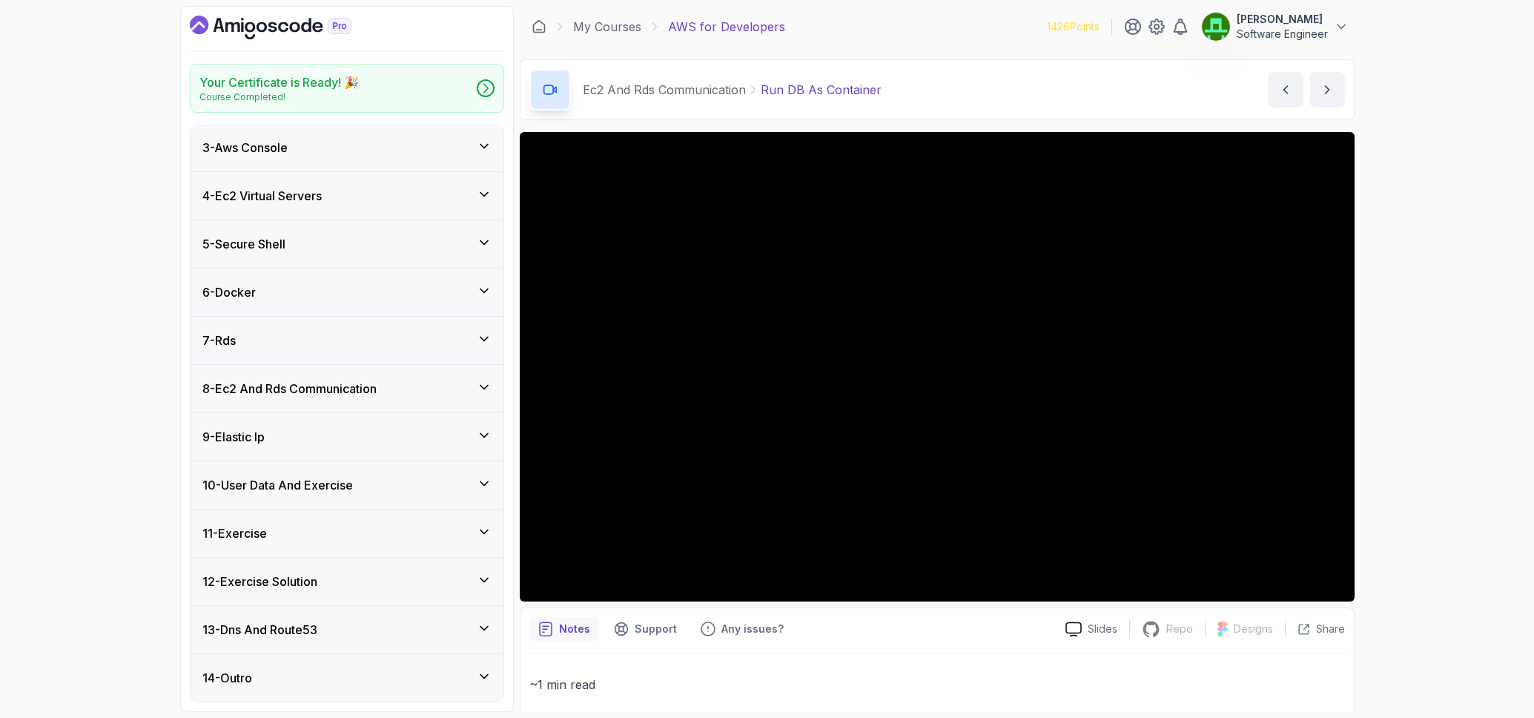
click at [388, 454] on div "9 - Elastic Ip" at bounding box center [347, 436] width 313 height 47
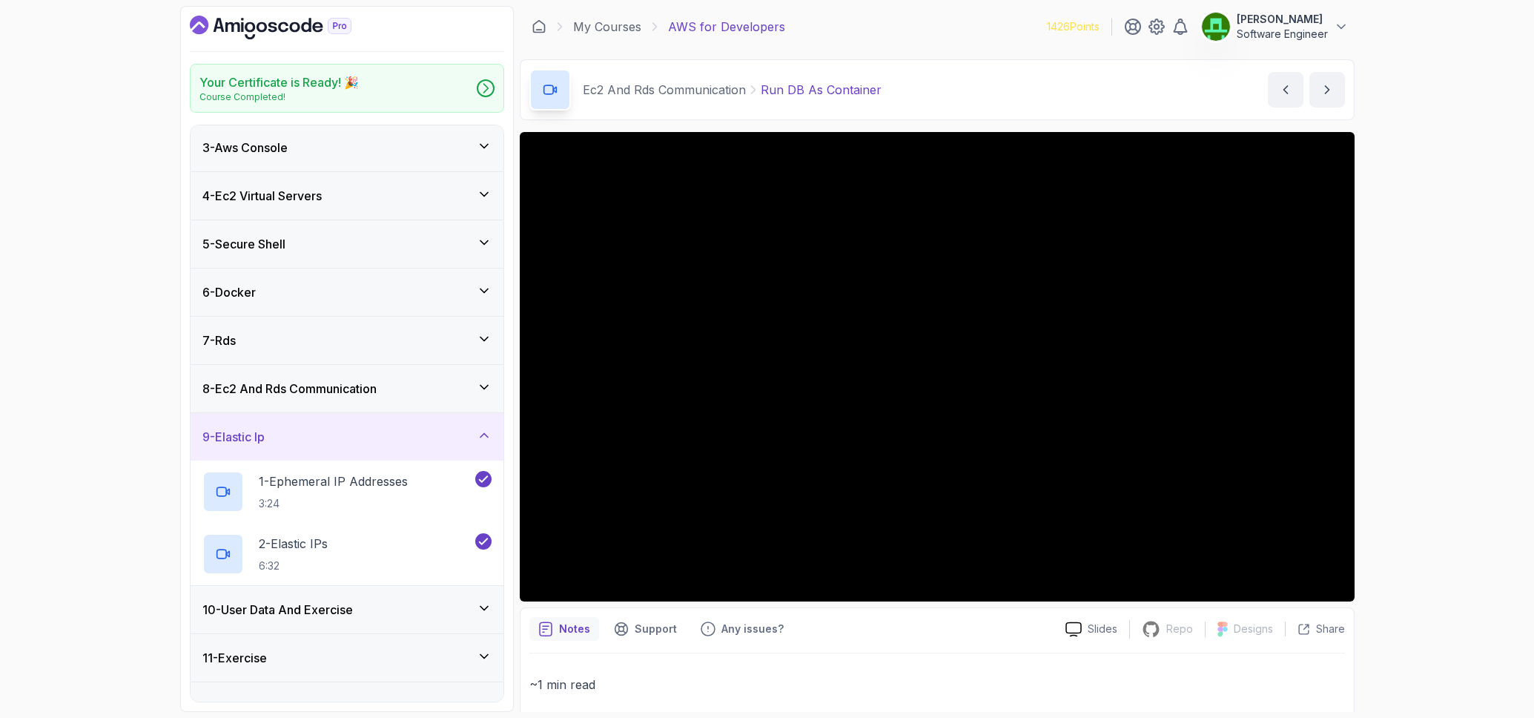
click at [388, 447] on div "9 - Elastic Ip" at bounding box center [347, 436] width 313 height 47
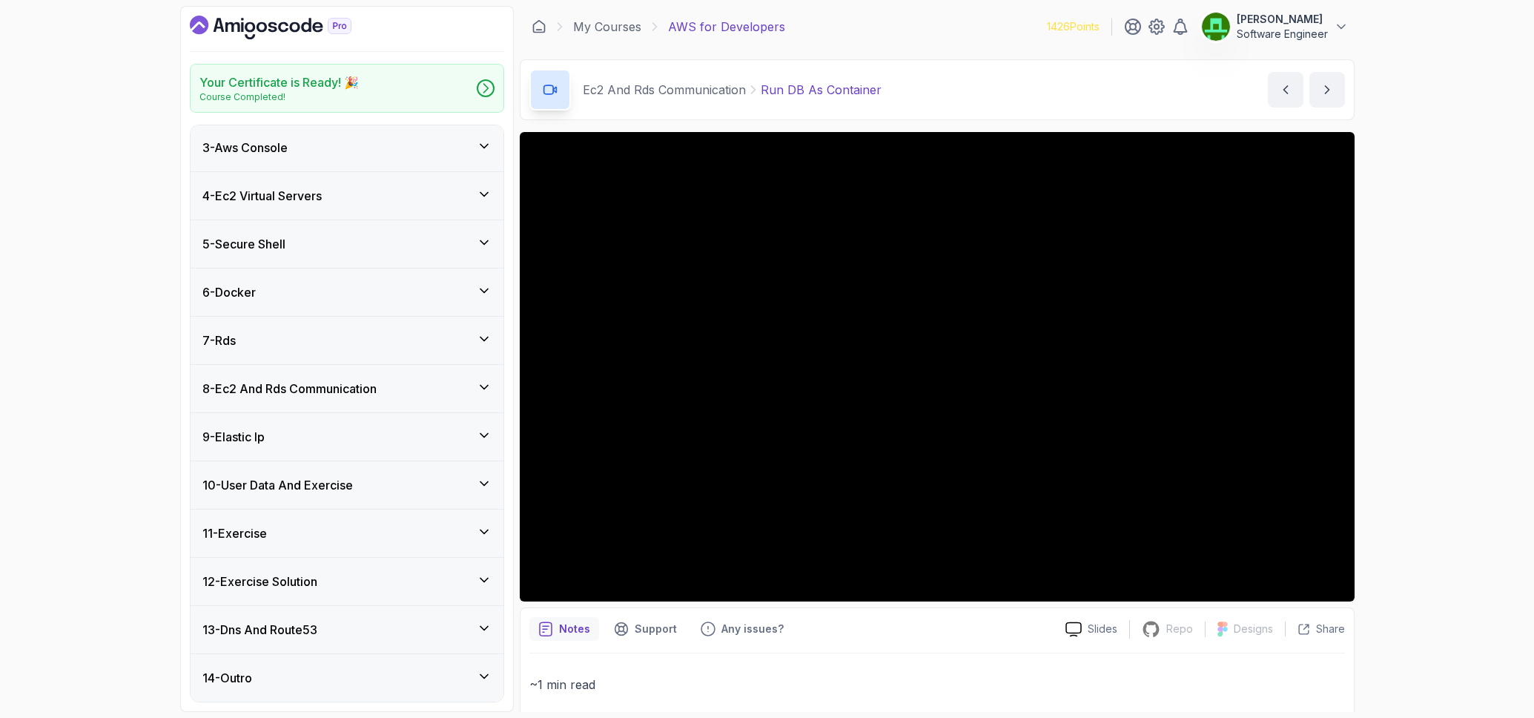
click at [400, 511] on div "11 - Exercise" at bounding box center [347, 532] width 313 height 47
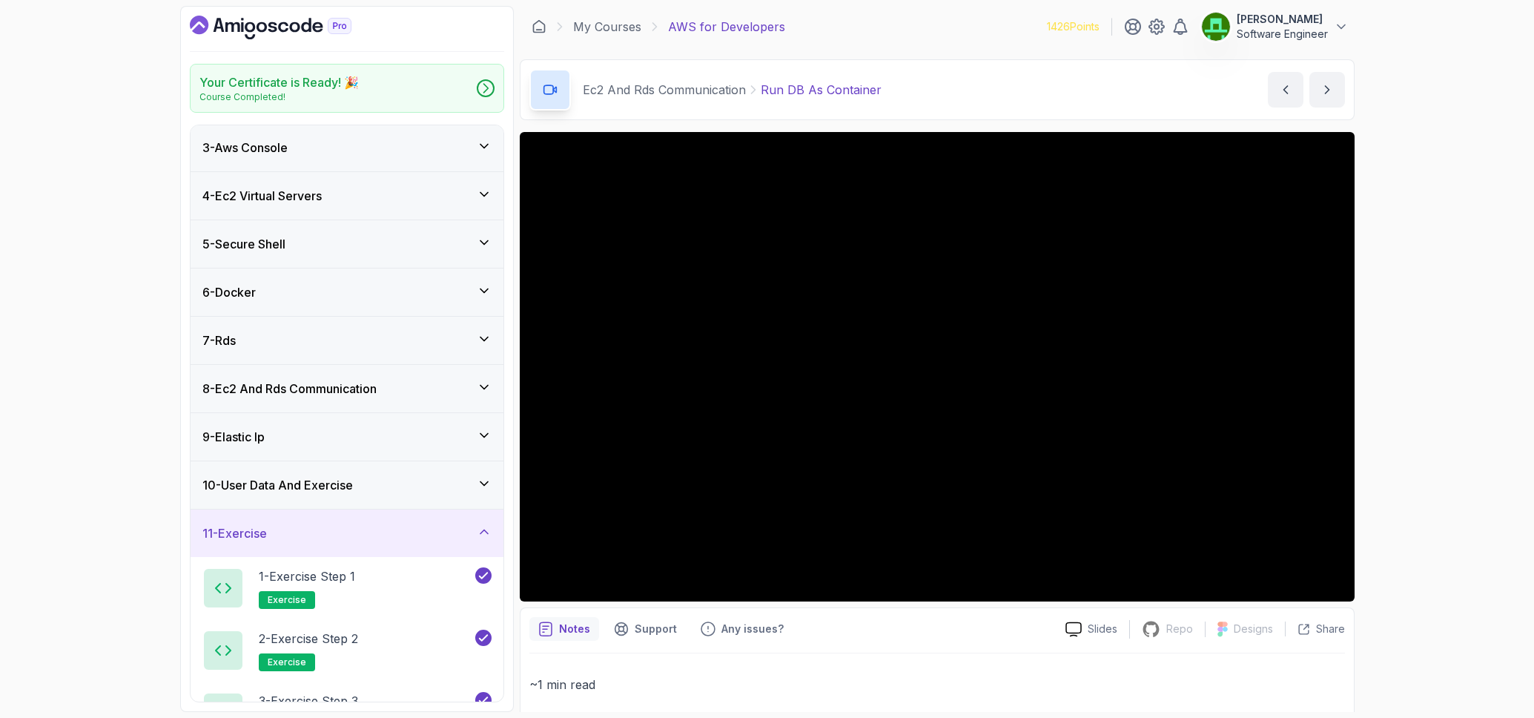
click at [408, 534] on div "11 - Exercise" at bounding box center [346, 533] width 289 height 18
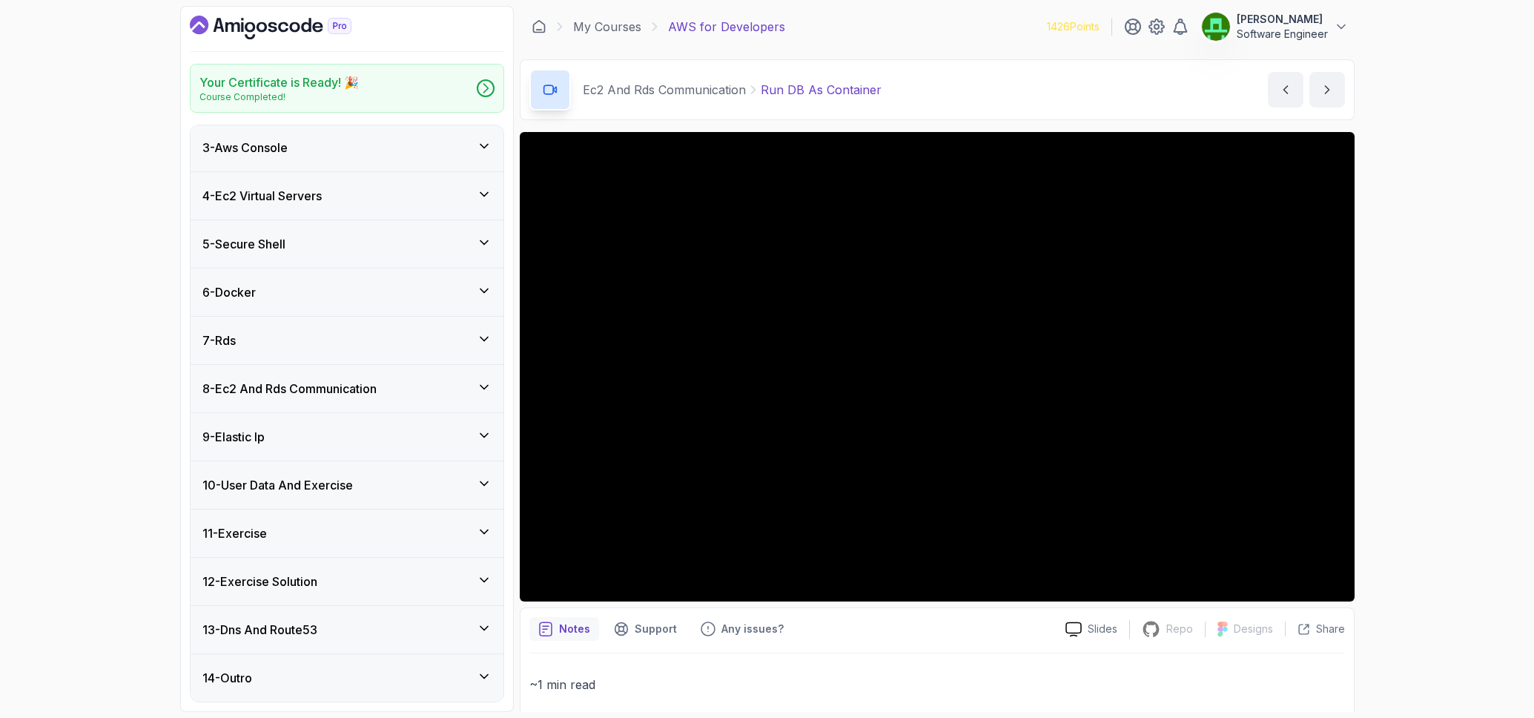
click at [401, 576] on div "12 - Exercise Solution" at bounding box center [346, 581] width 289 height 18
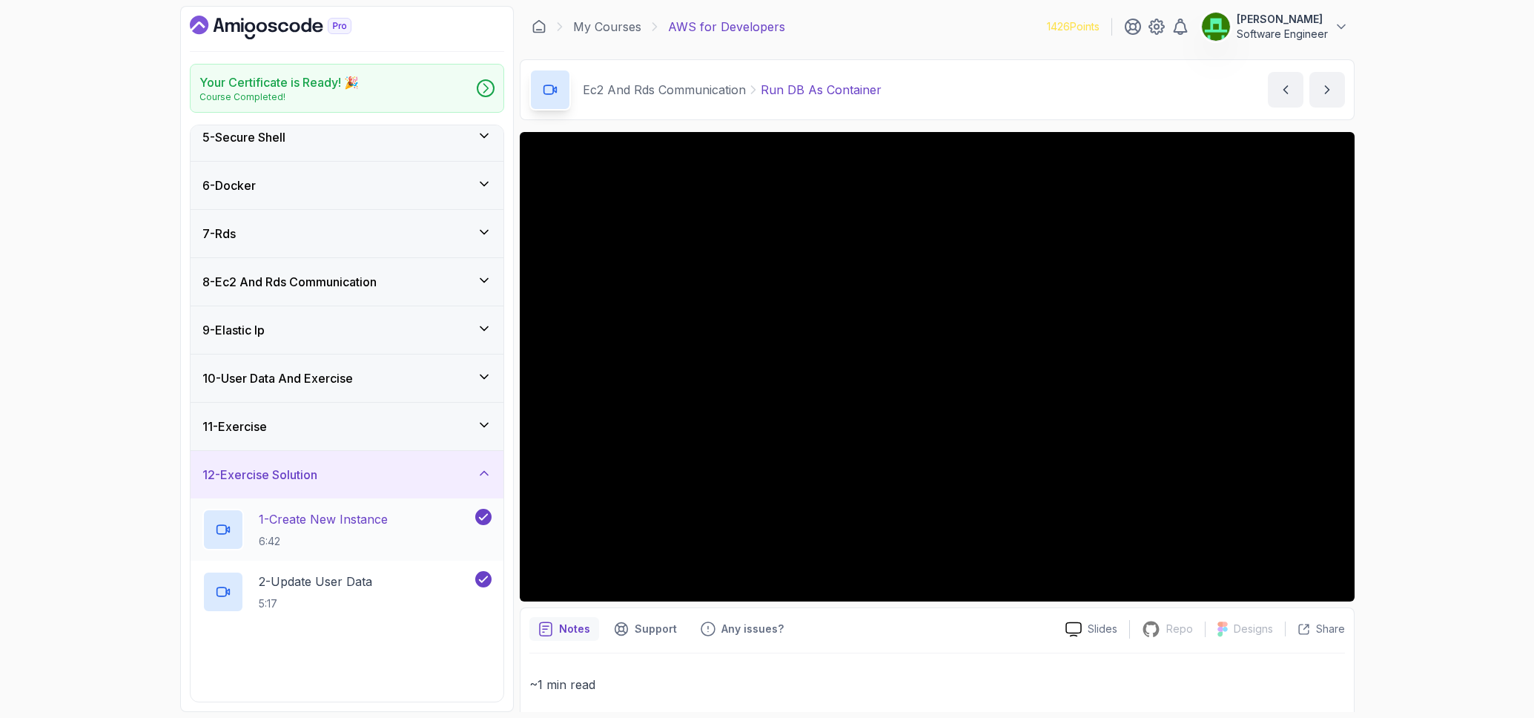
scroll to position [347, 0]
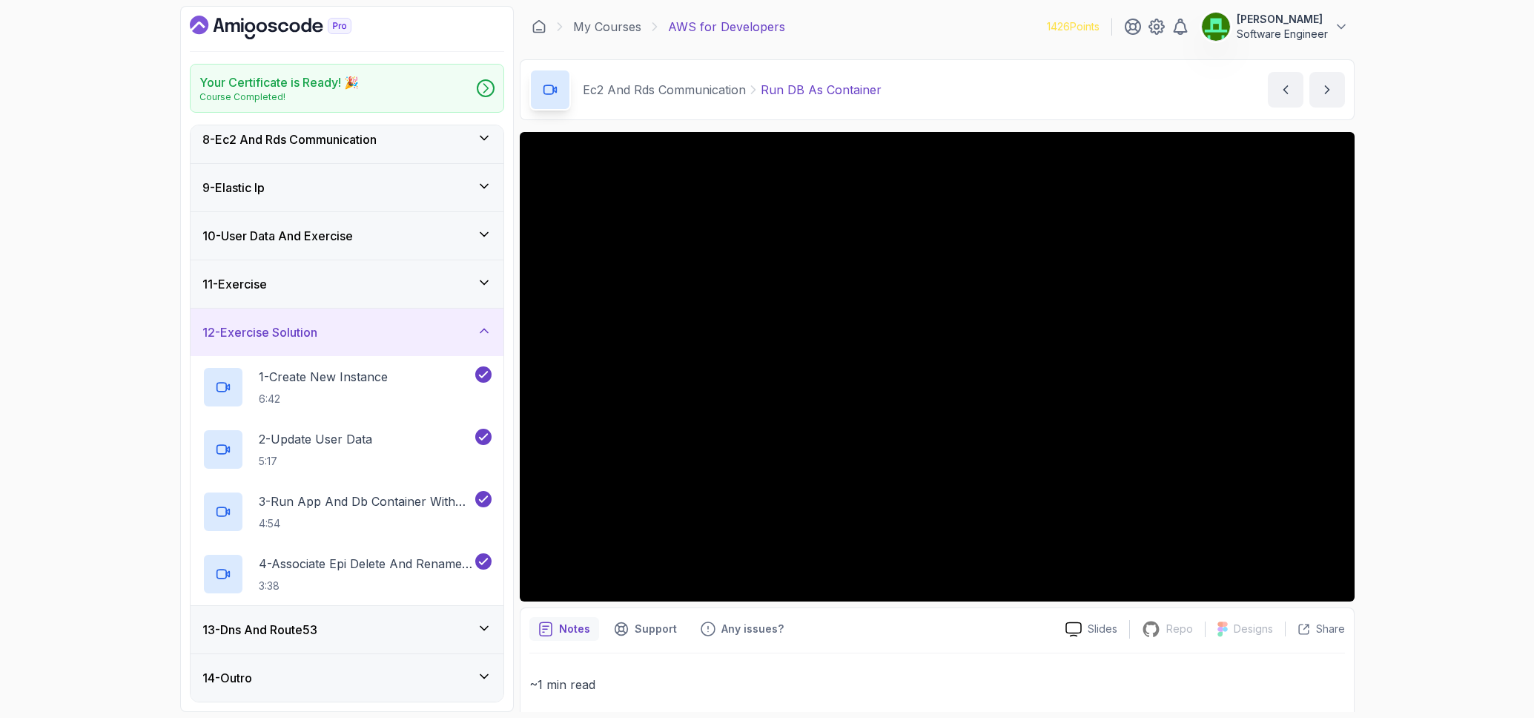
click at [388, 633] on div "13 - Dns And Route53" at bounding box center [346, 629] width 289 height 18
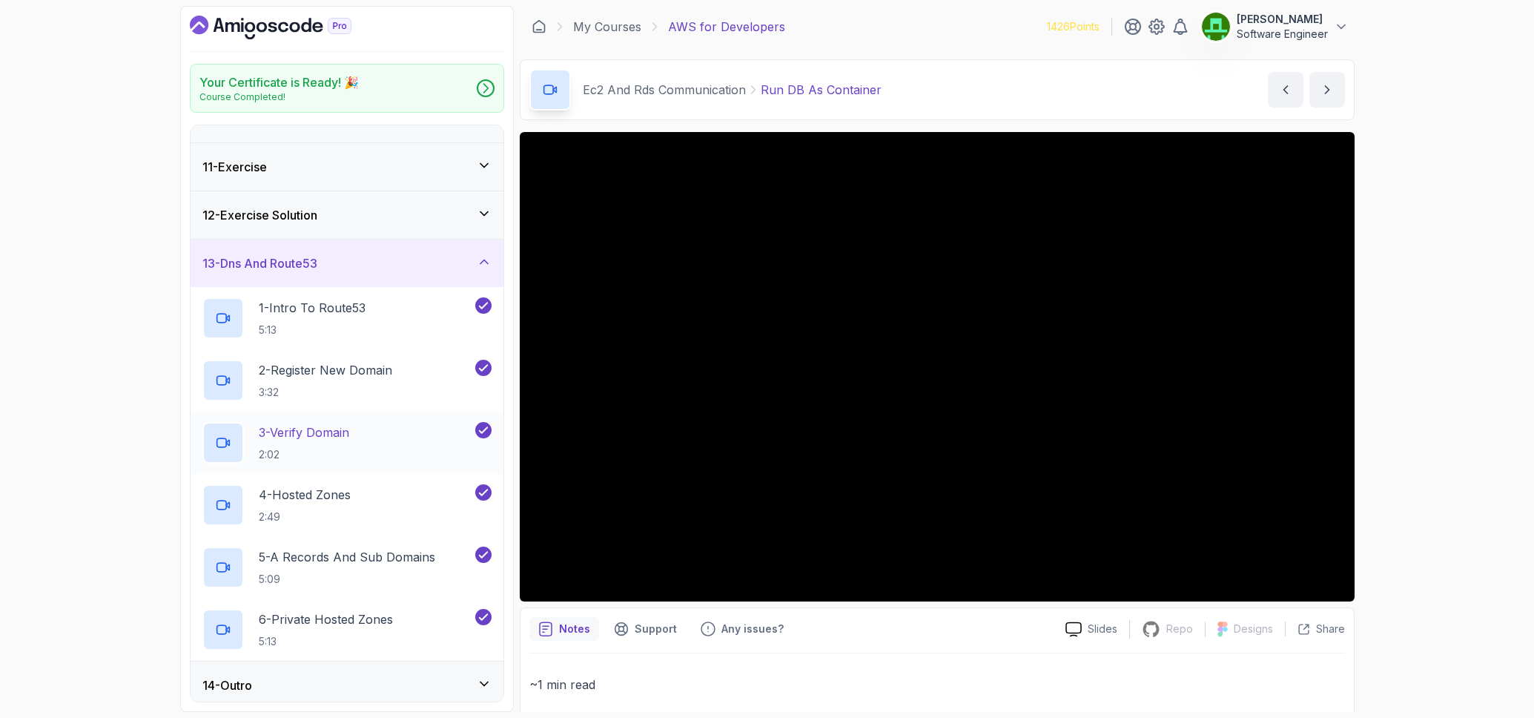
scroll to position [471, 0]
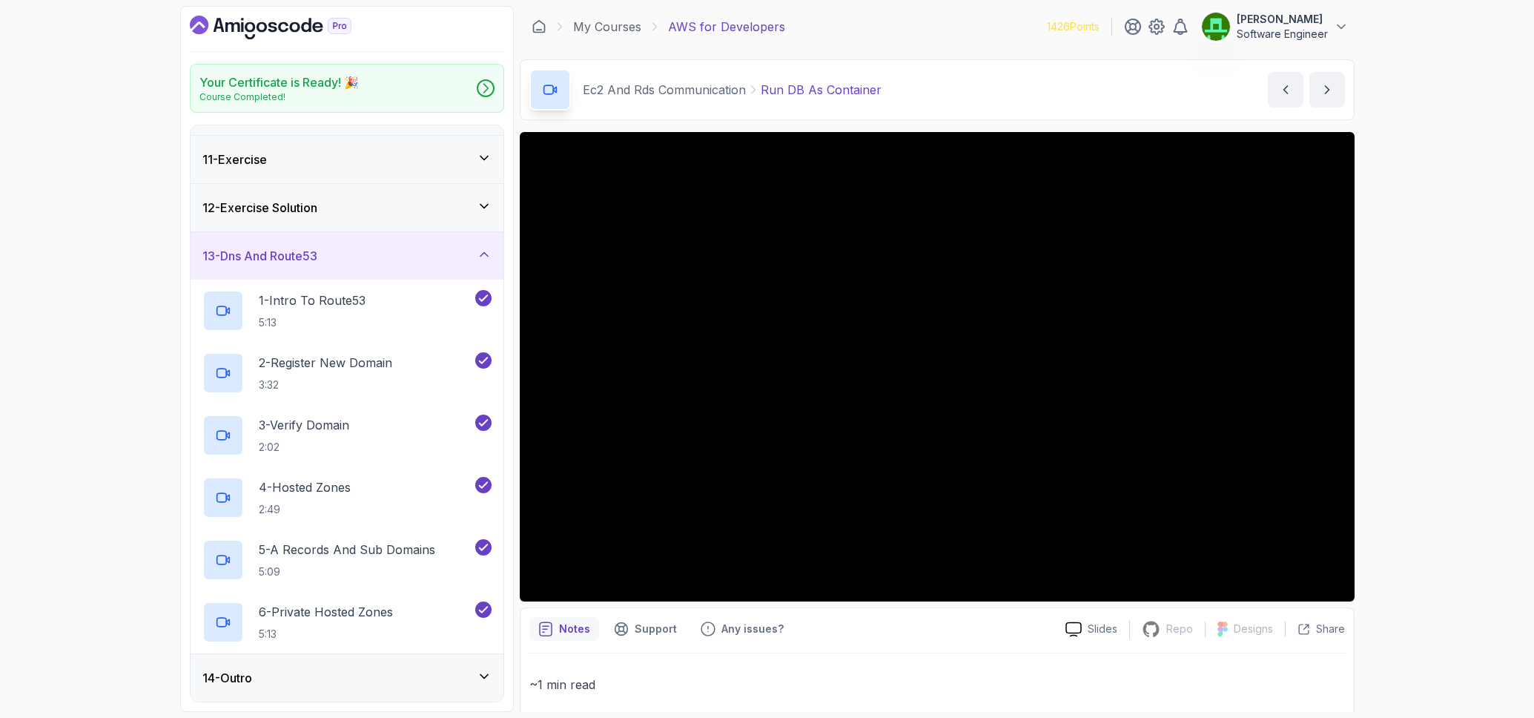
click at [394, 259] on div "13 - Dns And Route53" at bounding box center [346, 256] width 289 height 18
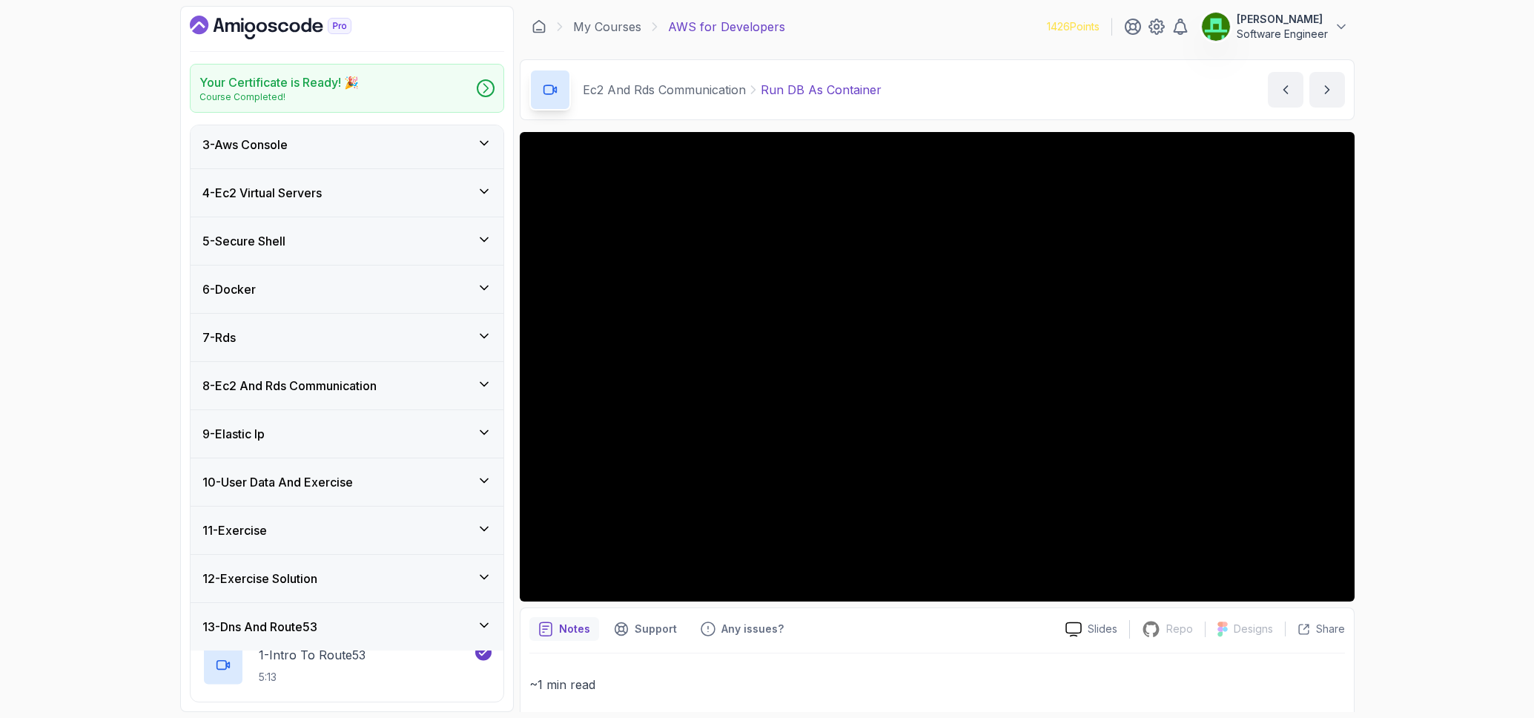
scroll to position [98, 0]
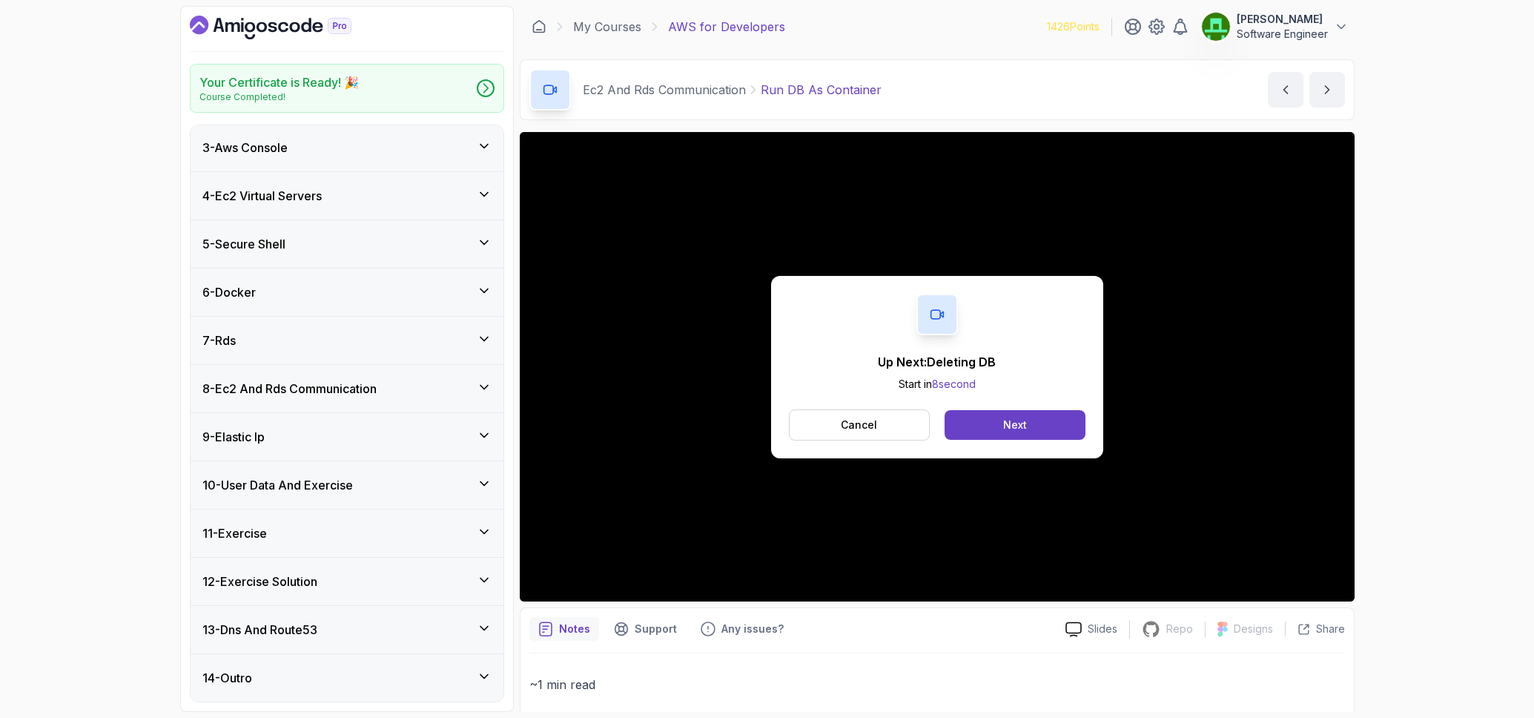
click at [566, 568] on div "Up Next: Deleting DB Start in 8 second Cancel Next" at bounding box center [937, 366] width 835 height 469
click at [847, 430] on p "Cancel" at bounding box center [859, 424] width 36 height 15
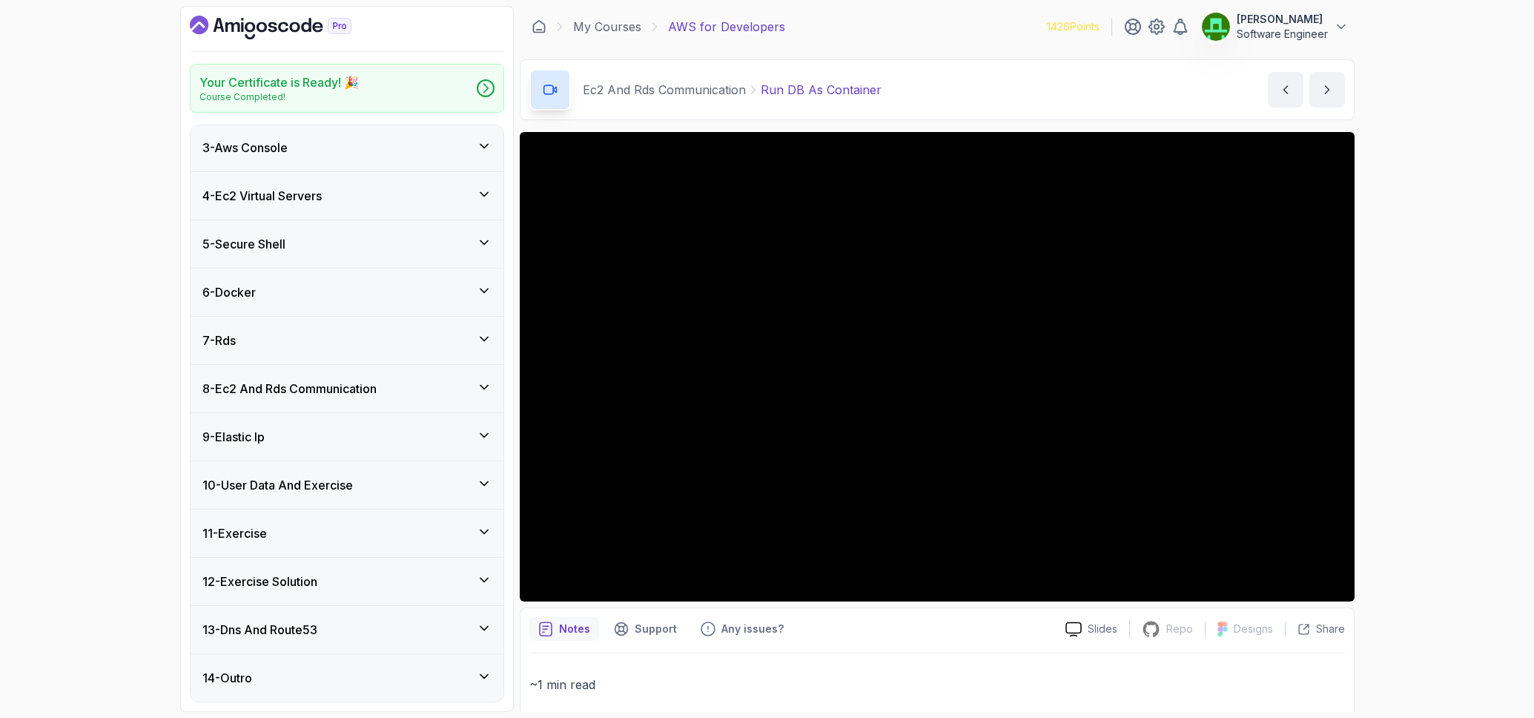
click at [325, 443] on div "9 - Elastic Ip" at bounding box center [346, 437] width 289 height 18
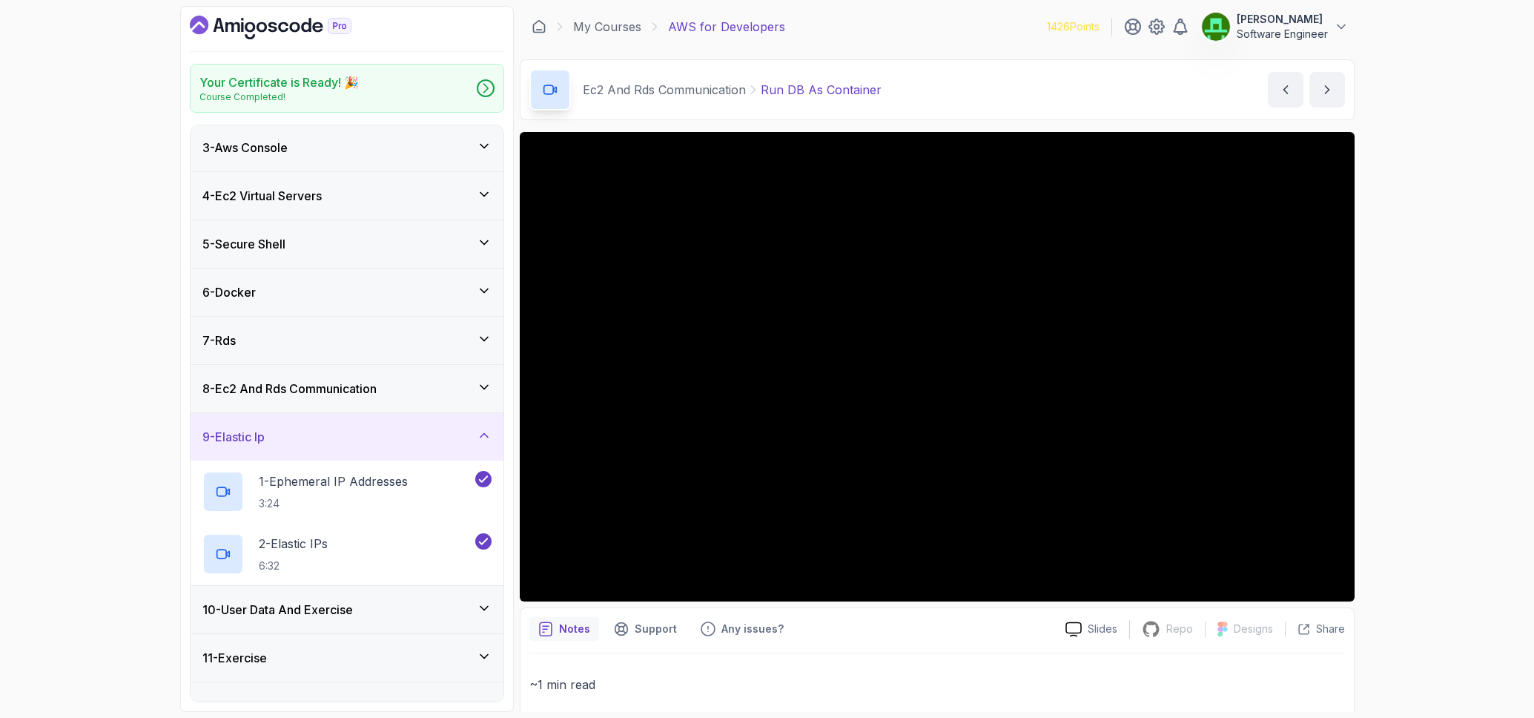
click at [319, 444] on div "9 - Elastic Ip" at bounding box center [346, 437] width 289 height 18
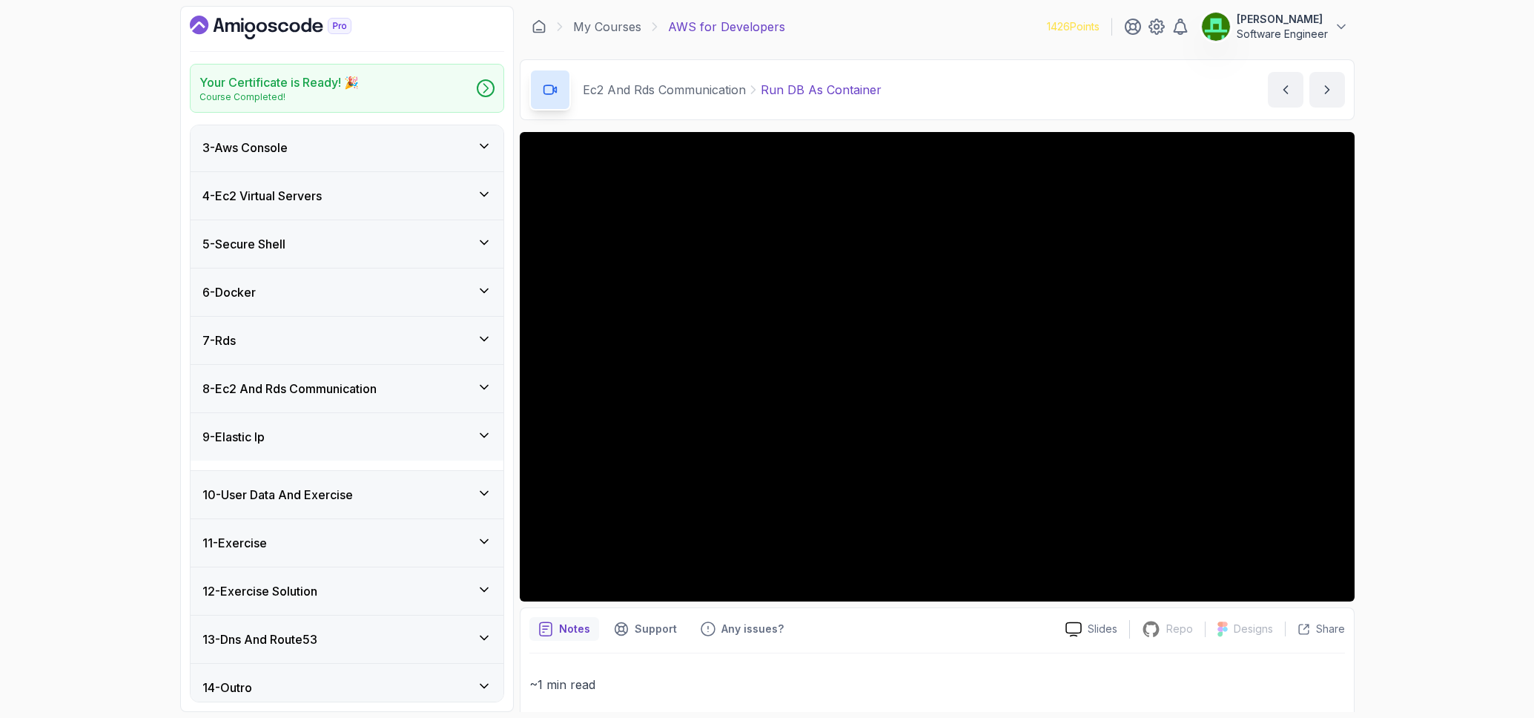
click at [322, 408] on div "8 - Ec2 And Rds Communication" at bounding box center [347, 388] width 313 height 47
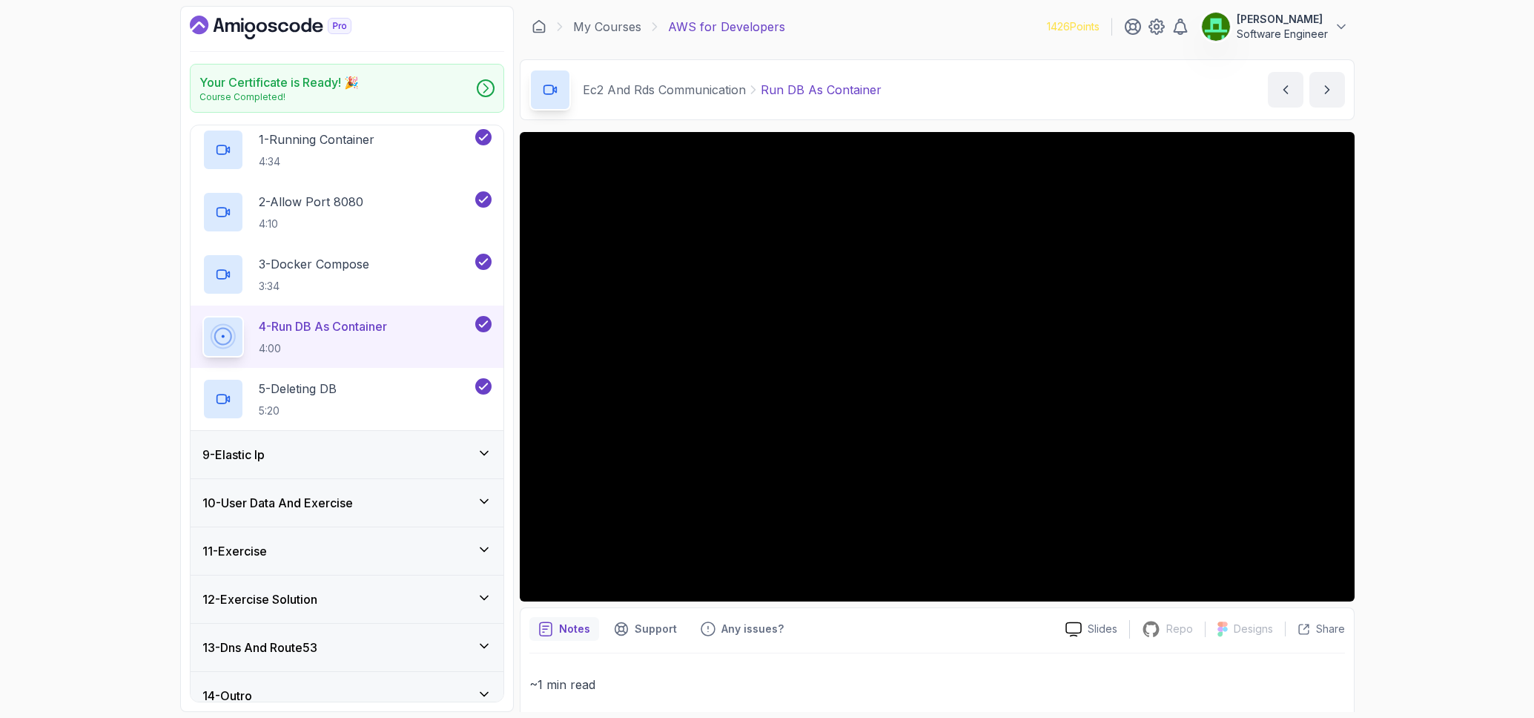
scroll to position [376, 0]
